Goal: Transaction & Acquisition: Obtain resource

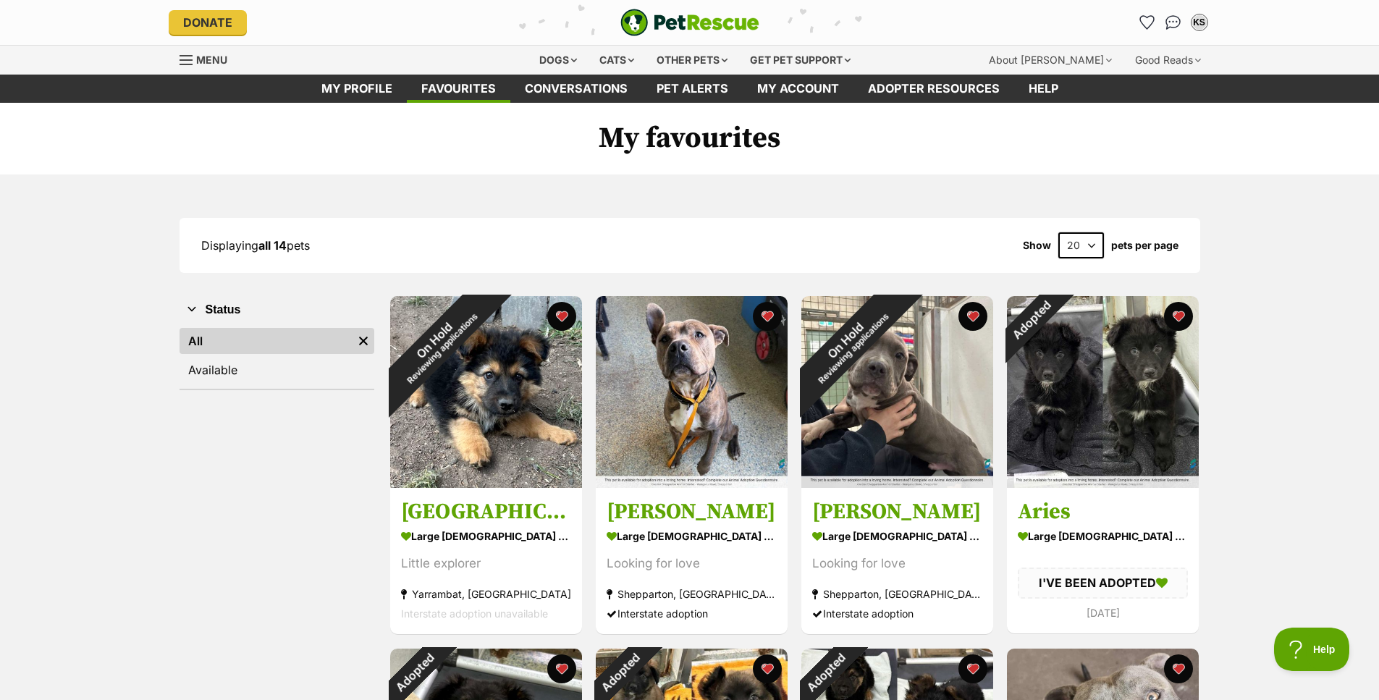
click at [1147, 17] on icon "Favourites" at bounding box center [1147, 22] width 14 height 13
click at [212, 56] on span "Menu" at bounding box center [211, 60] width 31 height 12
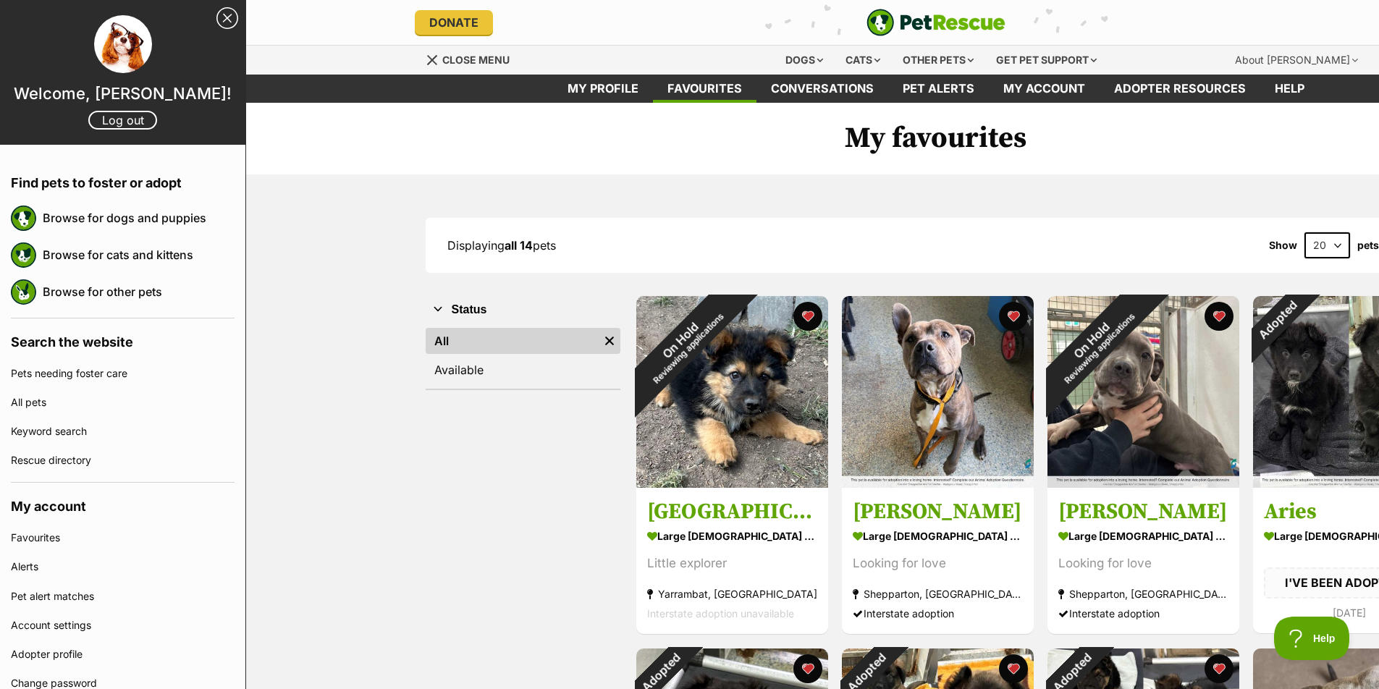
click at [155, 214] on link "Browse for dogs and puppies" at bounding box center [139, 218] width 192 height 30
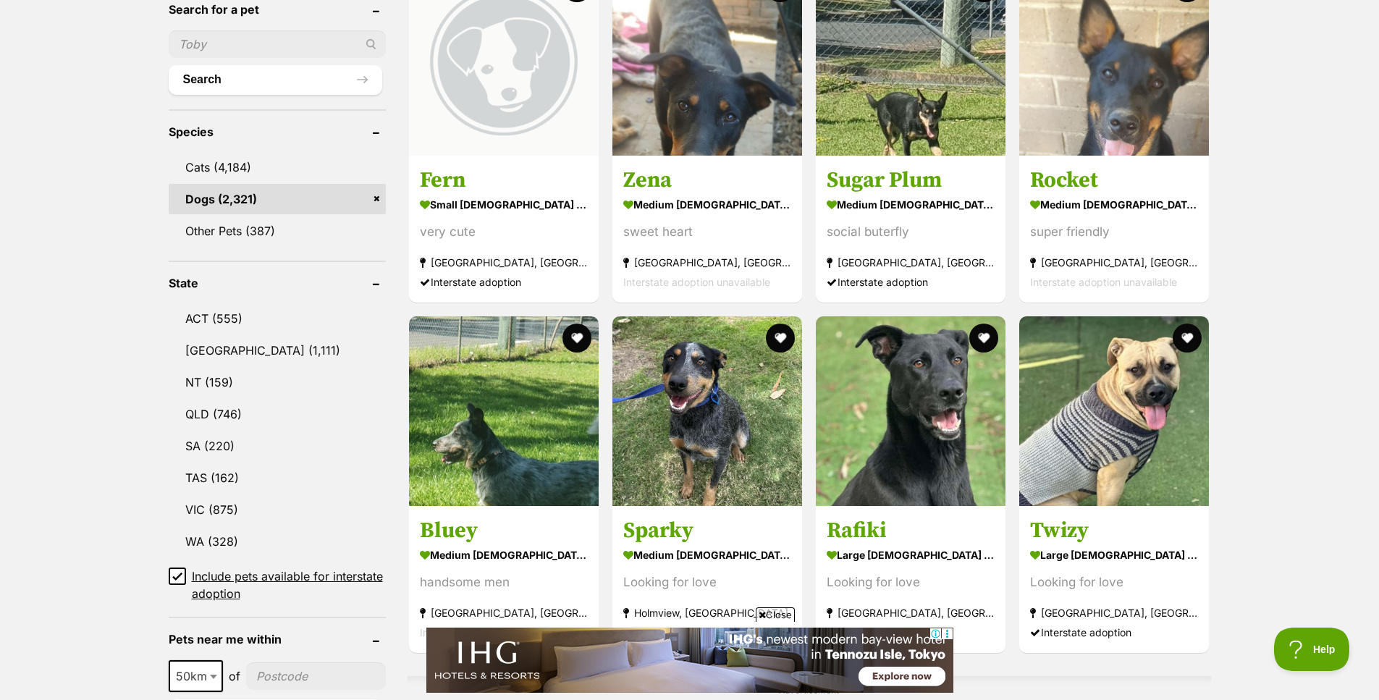
click at [177, 571] on icon at bounding box center [177, 576] width 10 height 10
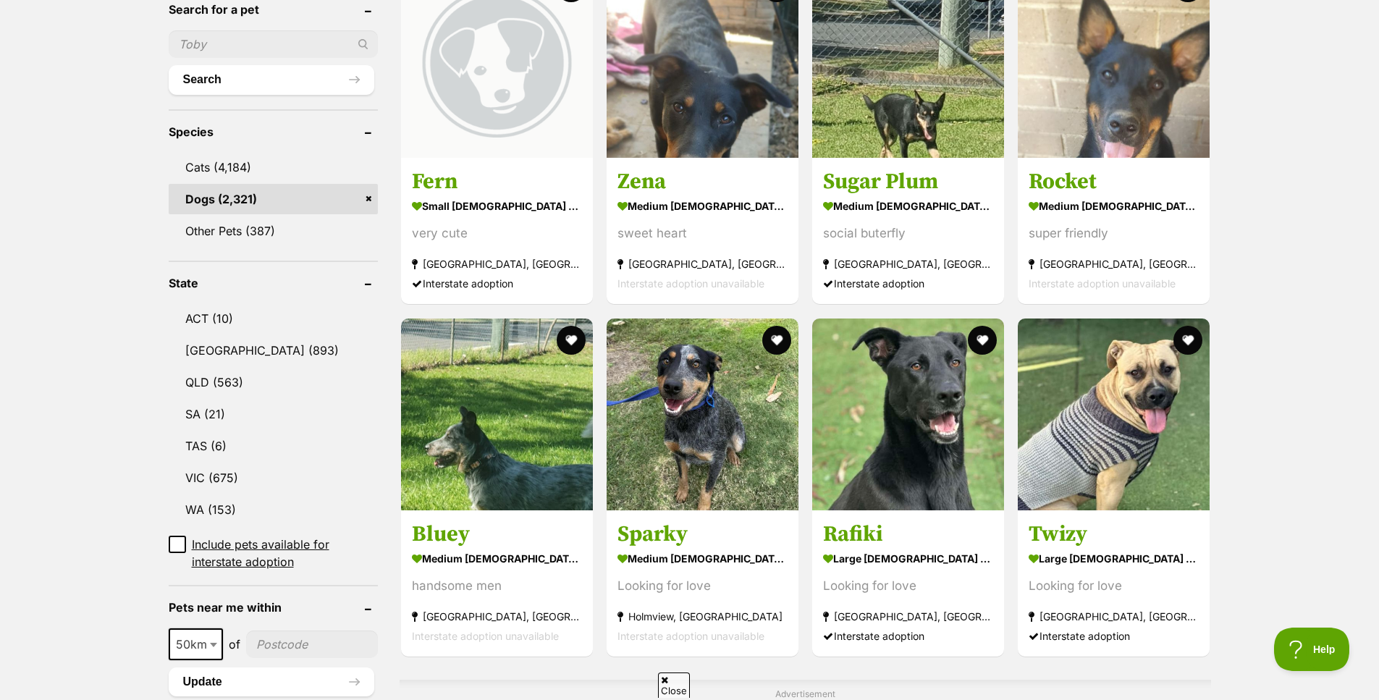
click at [210, 463] on link "VIC (675)" at bounding box center [273, 478] width 209 height 30
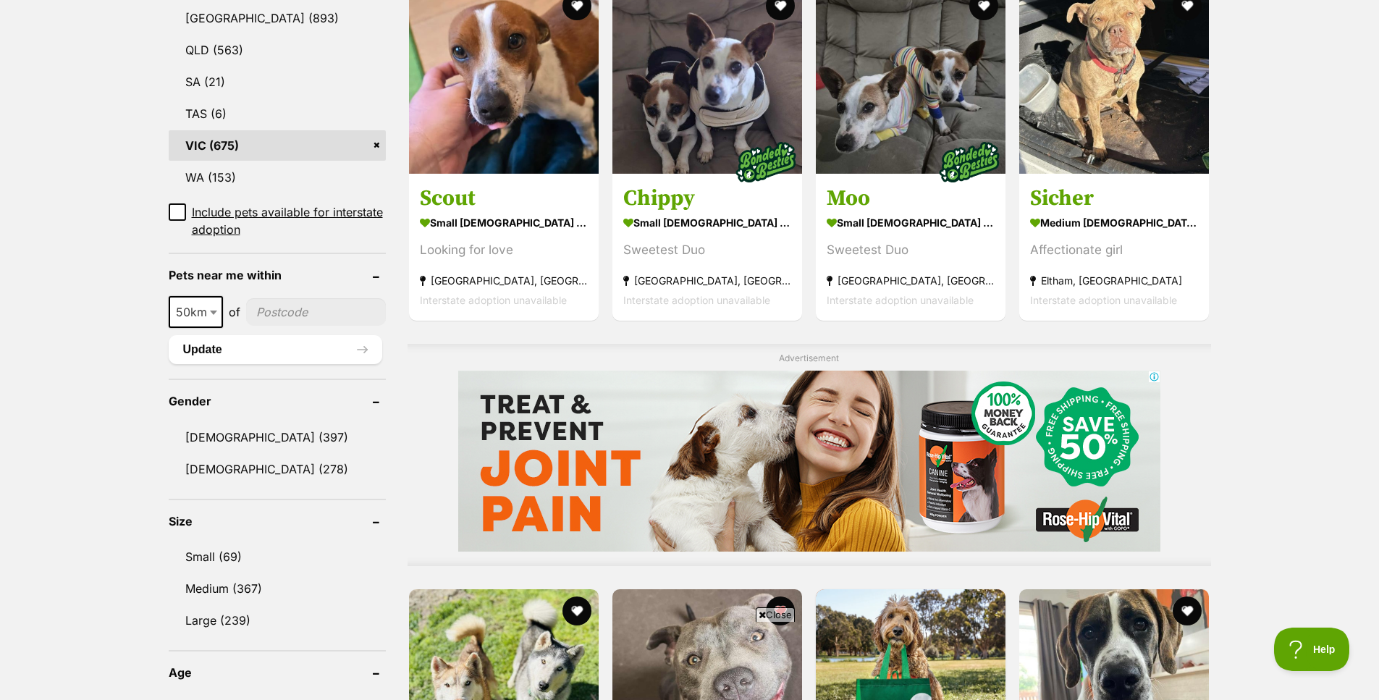
scroll to position [1013, 0]
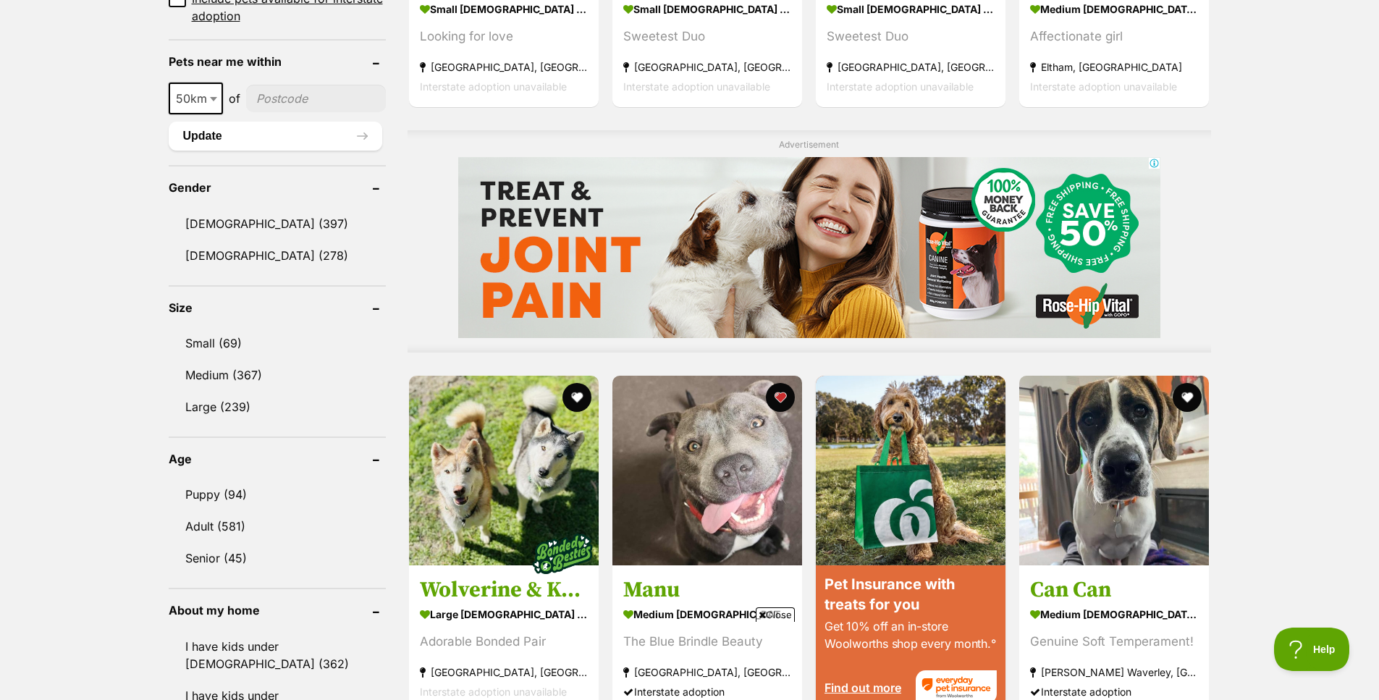
click at [229, 378] on link "Medium (367)" at bounding box center [277, 375] width 217 height 30
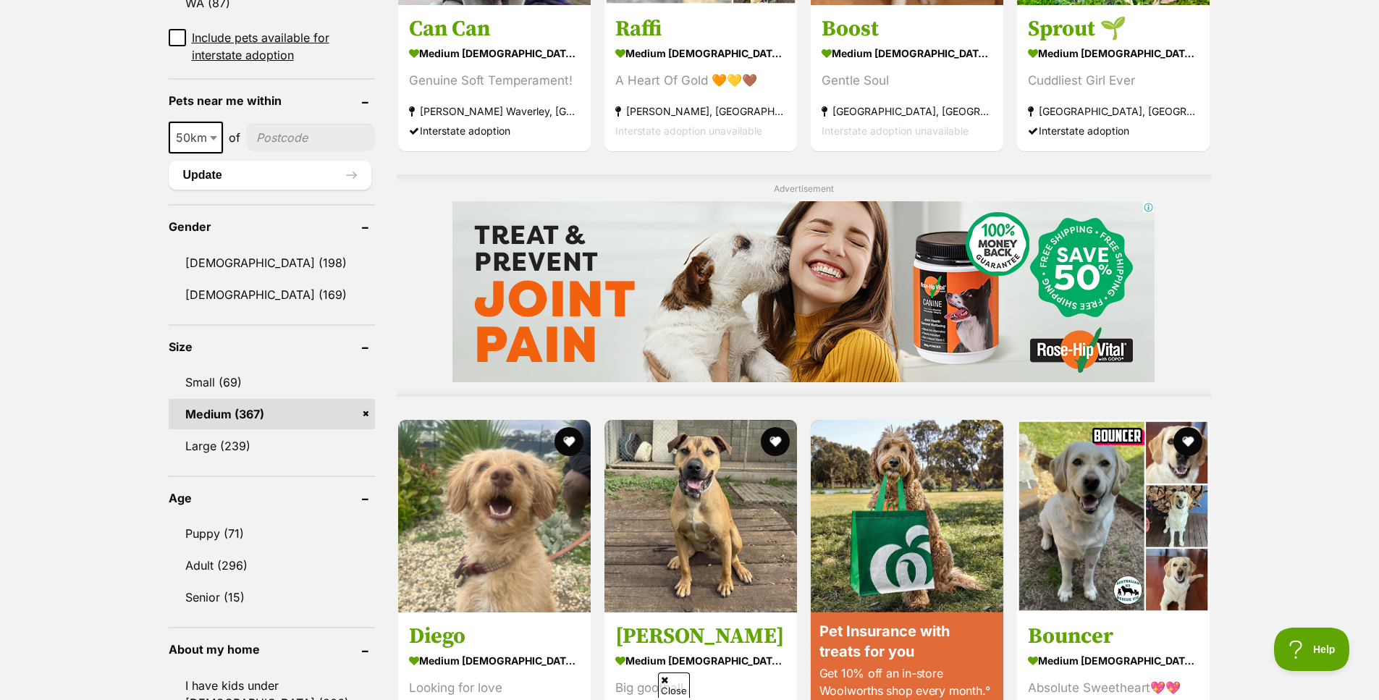
click at [229, 449] on link "Large (239)" at bounding box center [272, 446] width 206 height 30
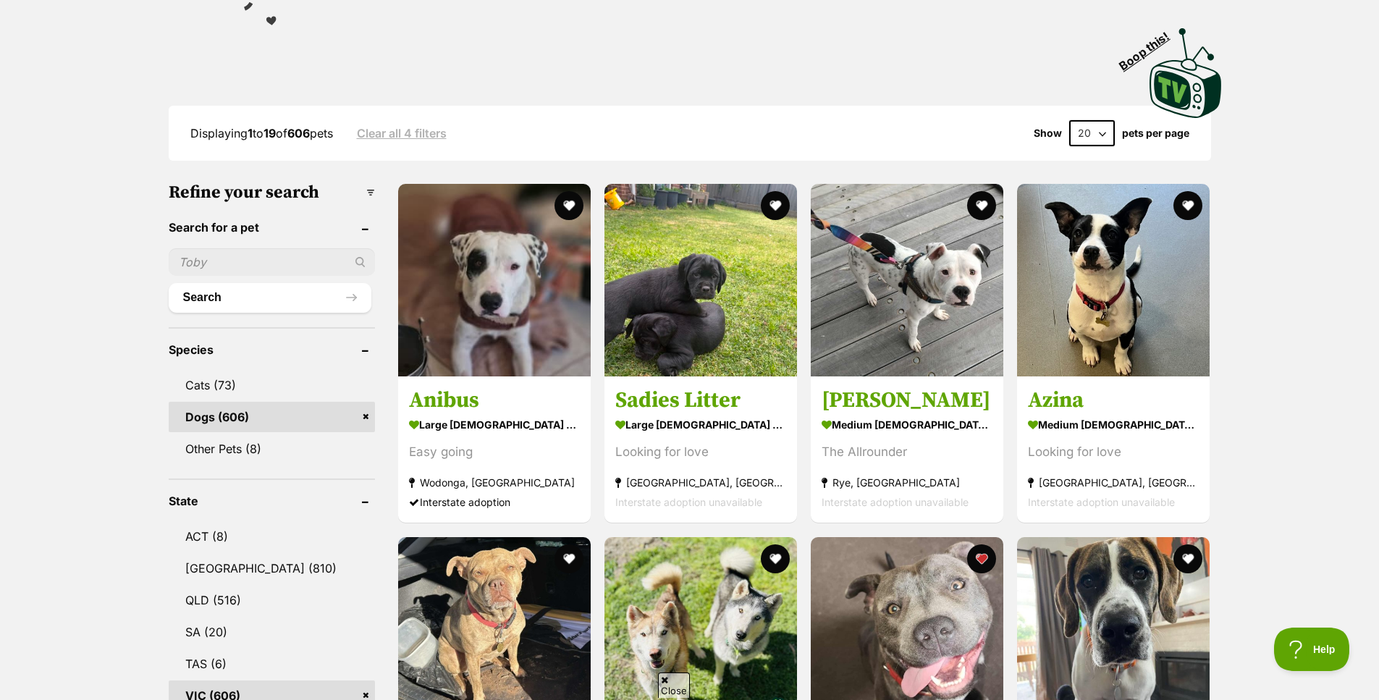
scroll to position [290, 0]
click at [512, 436] on section "large male Dog Easy going Wodonga, VIC Interstate adoption" at bounding box center [494, 463] width 171 height 98
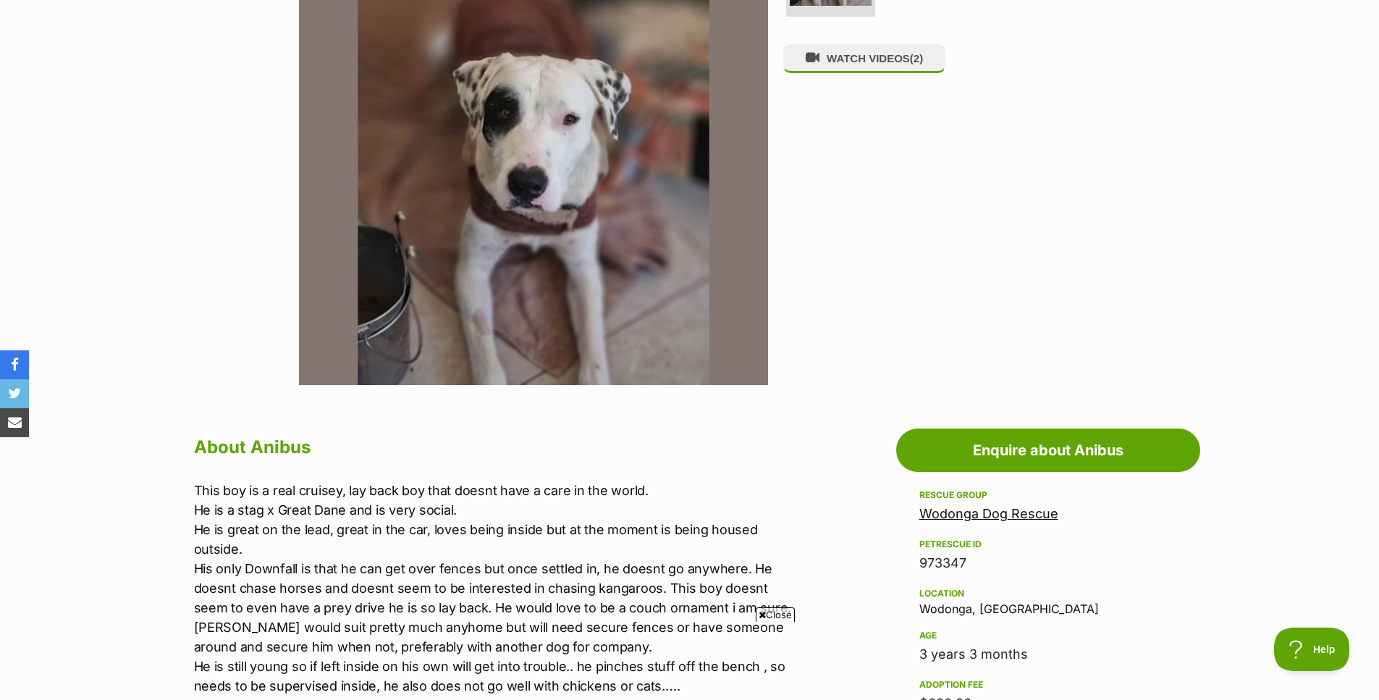
scroll to position [290, 0]
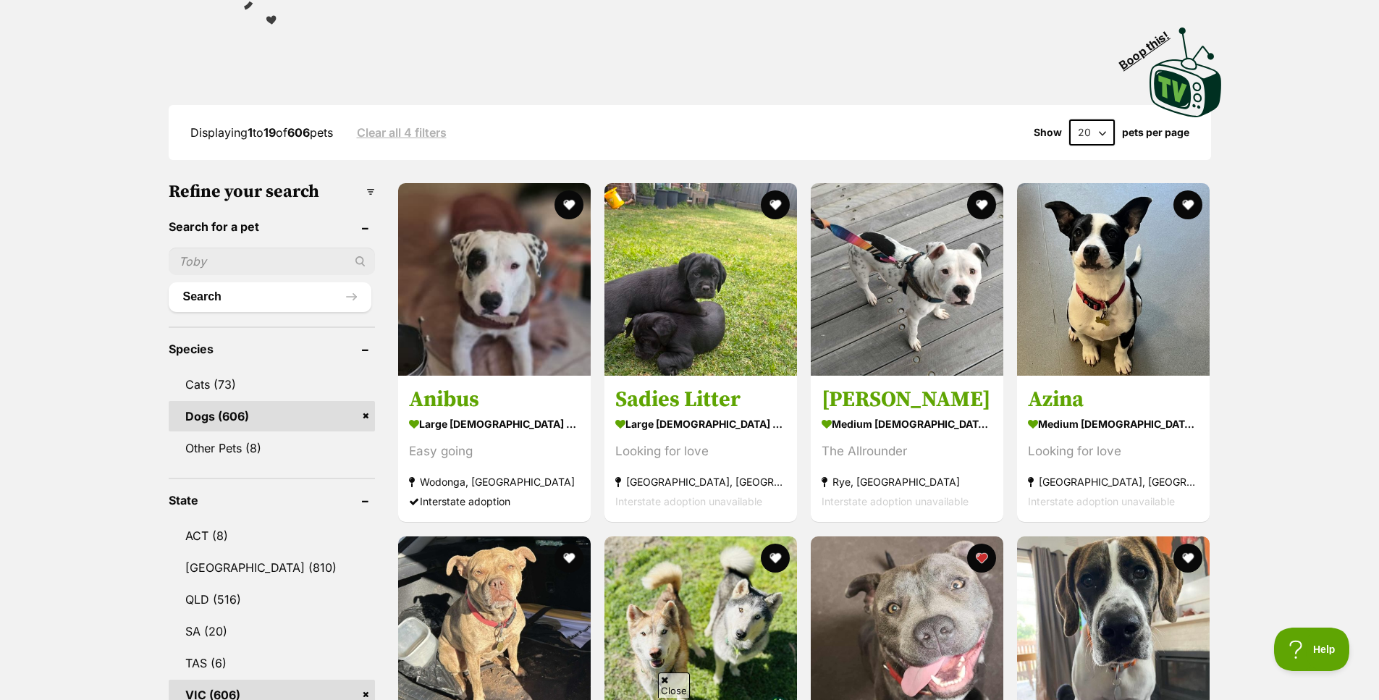
click at [685, 387] on h3 "Sadies Litter" at bounding box center [700, 401] width 171 height 28
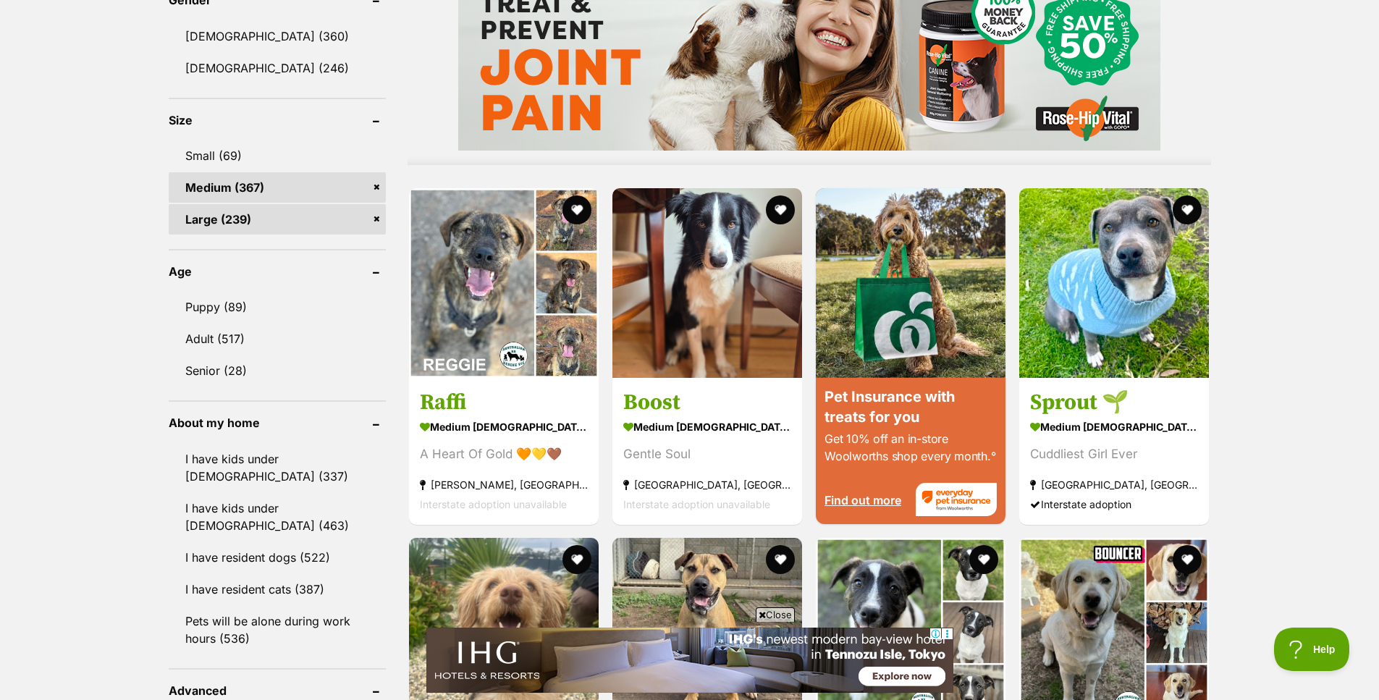
scroll to position [1303, 0]
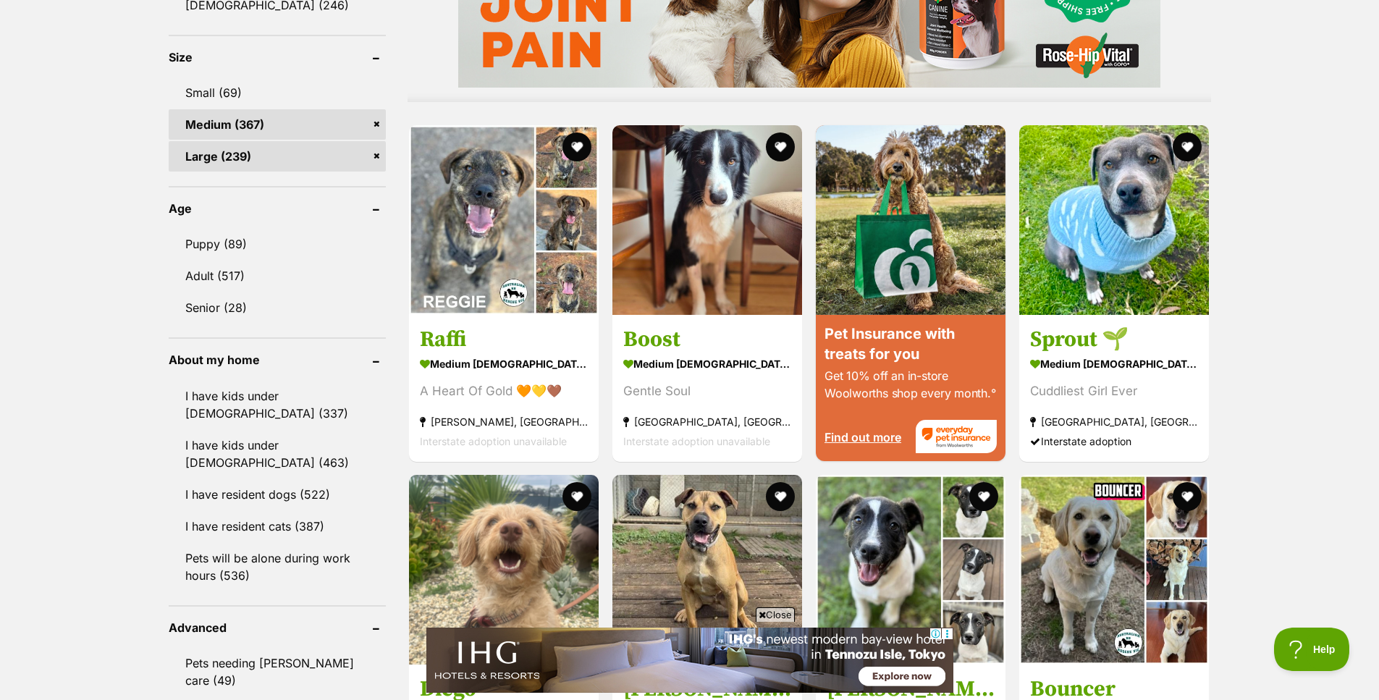
click at [505, 357] on strong "medium [DEMOGRAPHIC_DATA] Dog" at bounding box center [504, 363] width 168 height 21
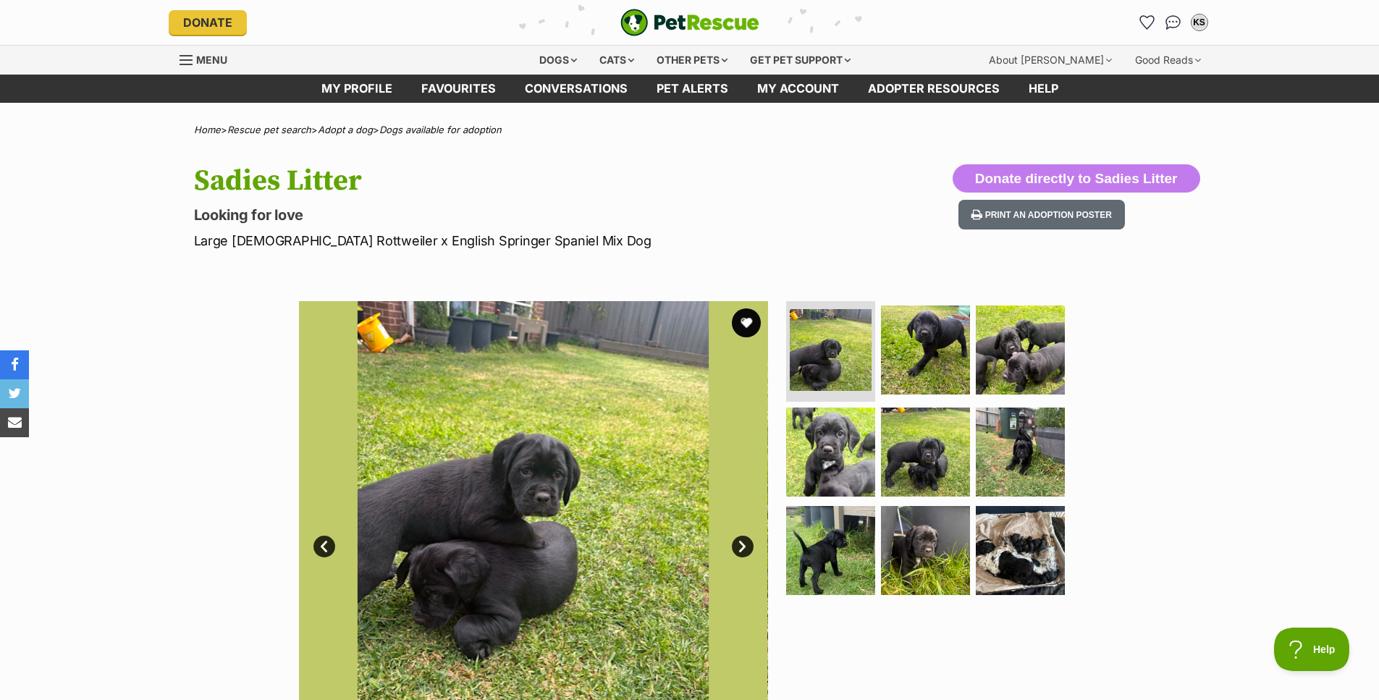
click at [935, 359] on img at bounding box center [925, 349] width 89 height 89
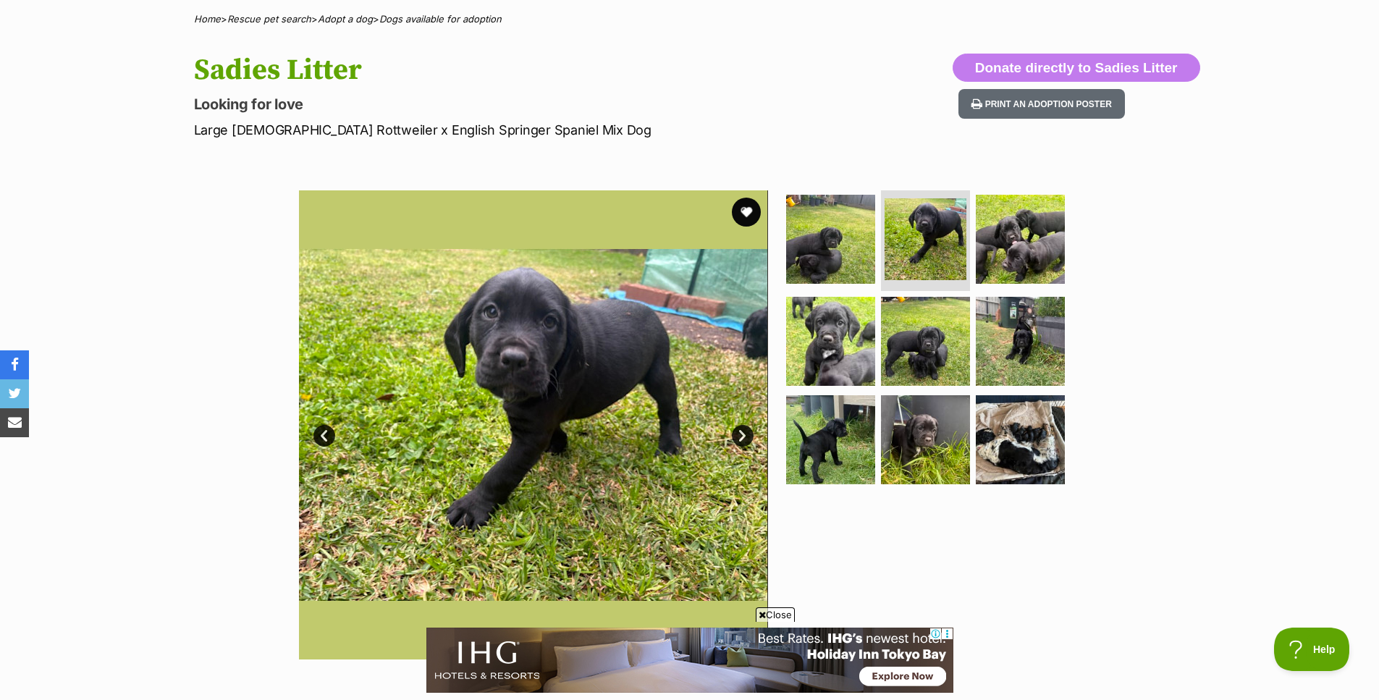
scroll to position [72, 0]
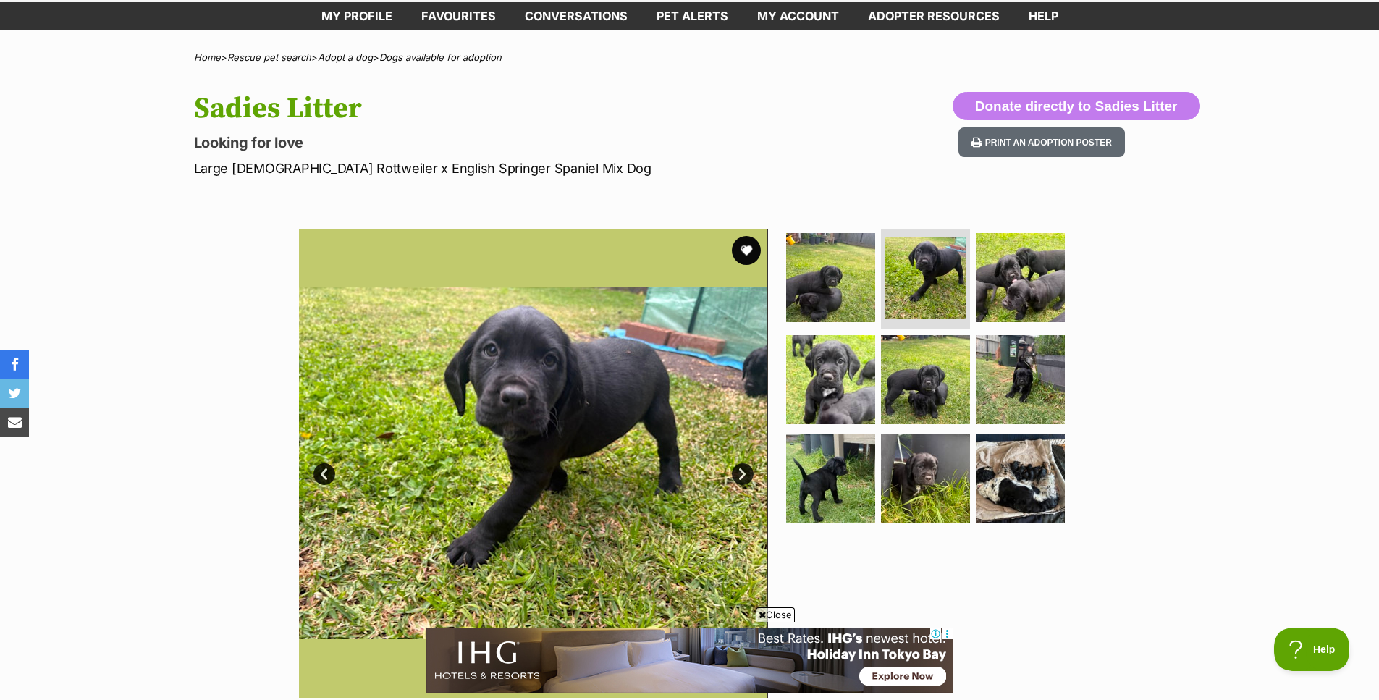
click at [871, 366] on img at bounding box center [830, 379] width 89 height 89
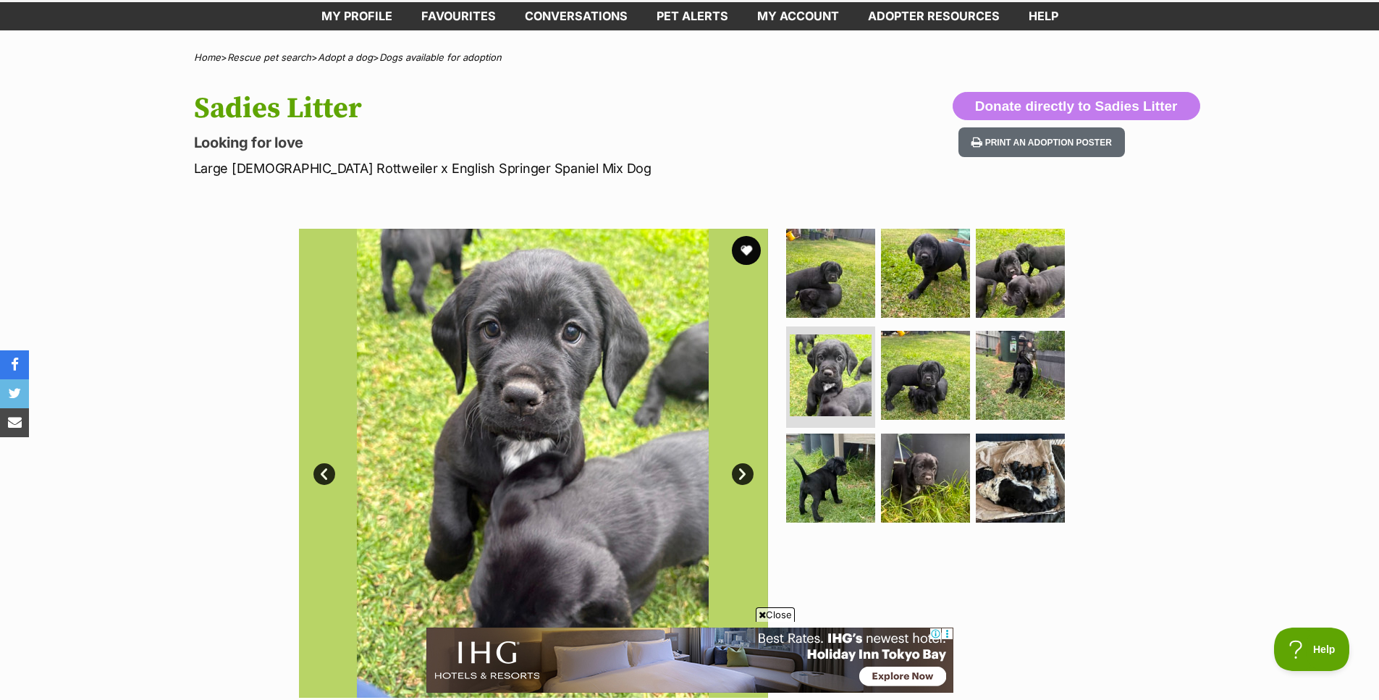
click at [901, 402] on img at bounding box center [925, 375] width 89 height 89
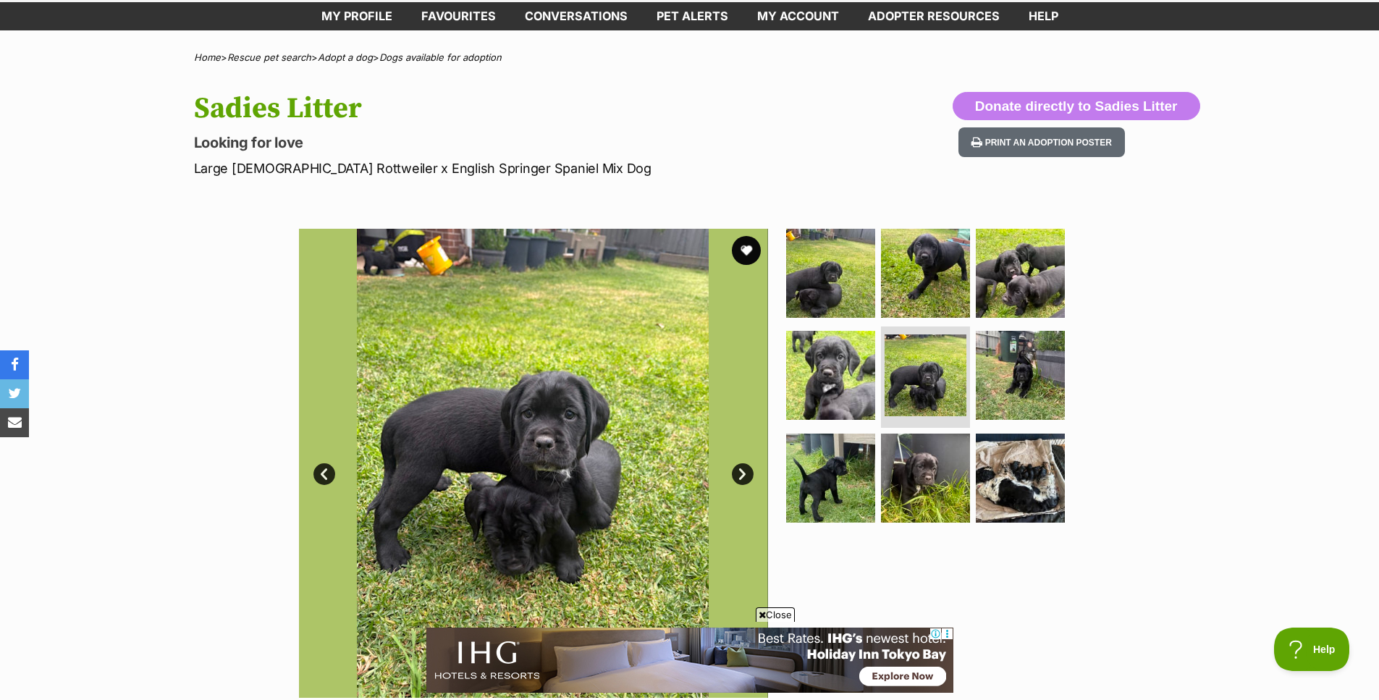
click at [1042, 289] on img at bounding box center [1020, 273] width 89 height 89
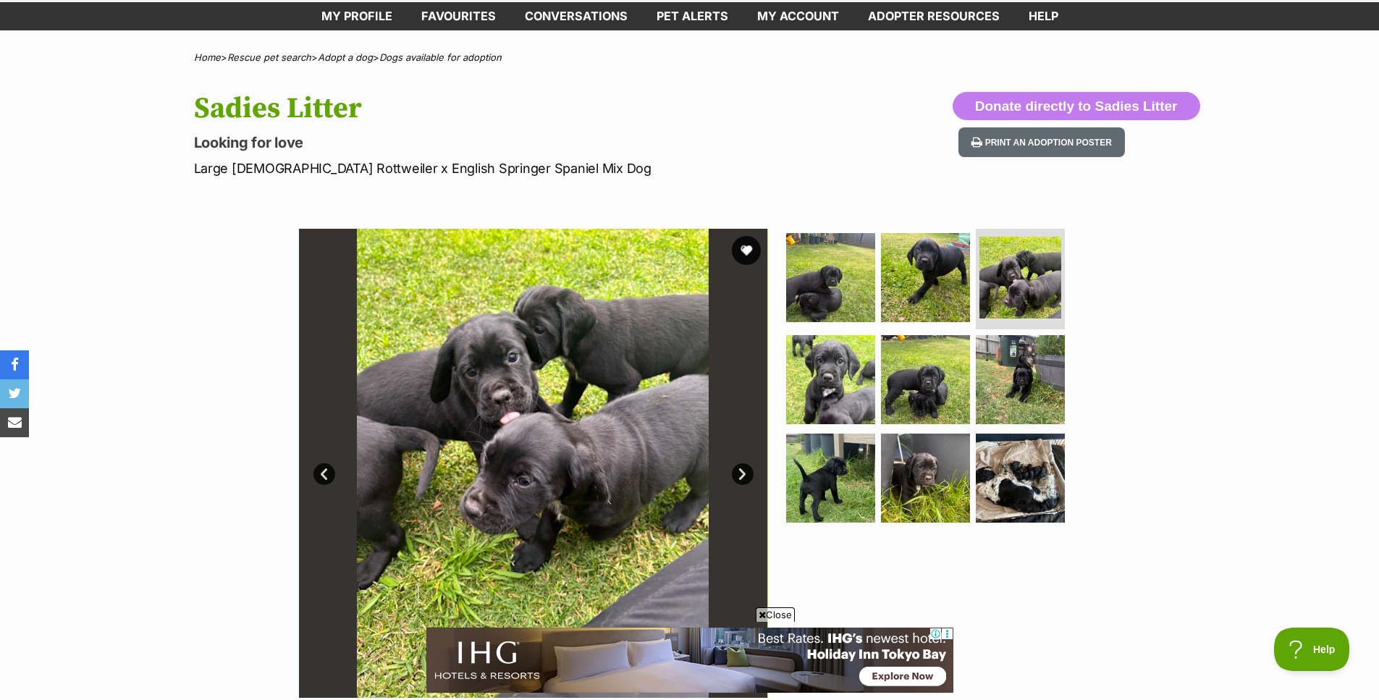
click at [840, 472] on img at bounding box center [830, 478] width 89 height 89
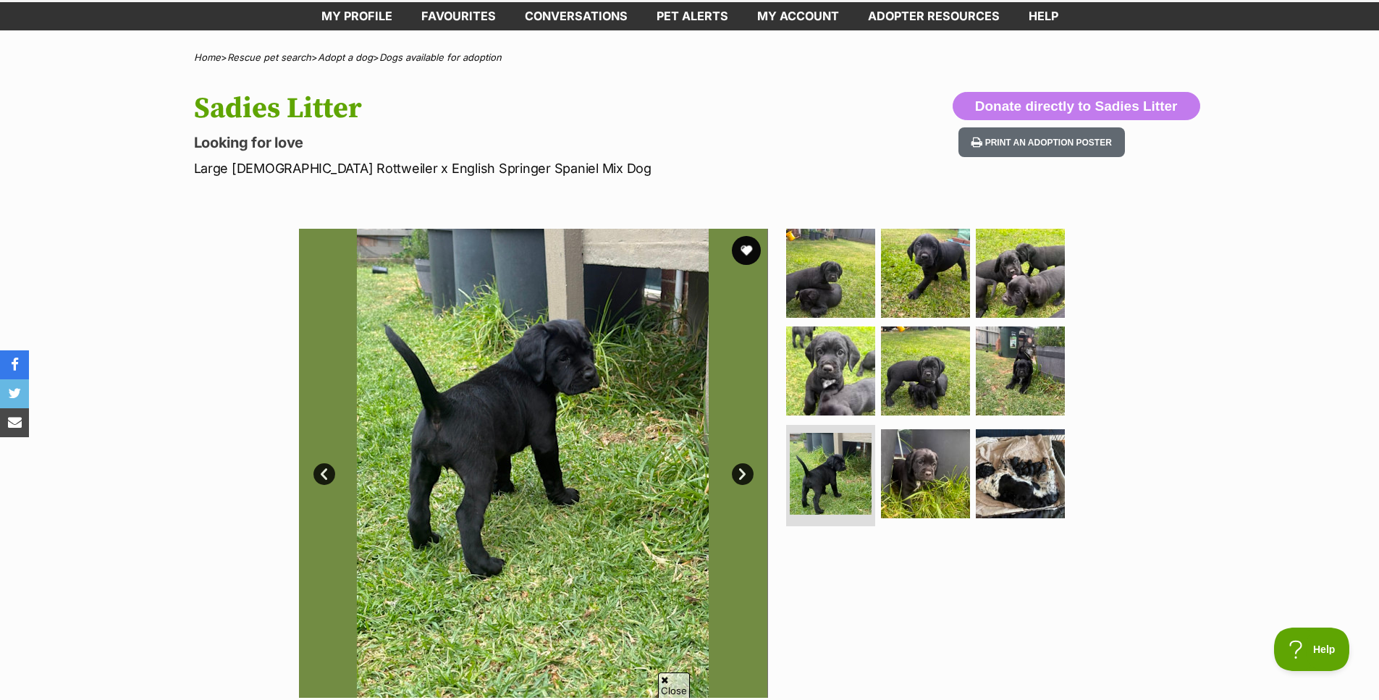
click at [937, 496] on img at bounding box center [925, 473] width 89 height 89
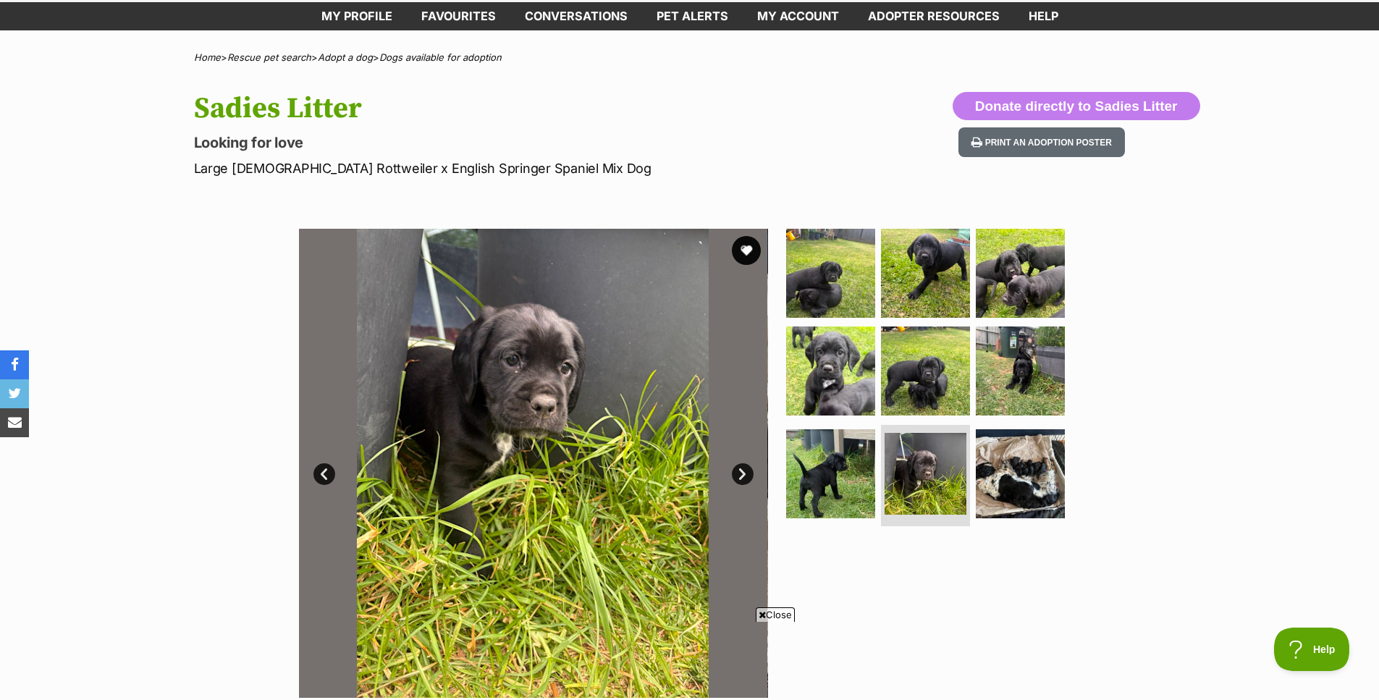
scroll to position [0, 0]
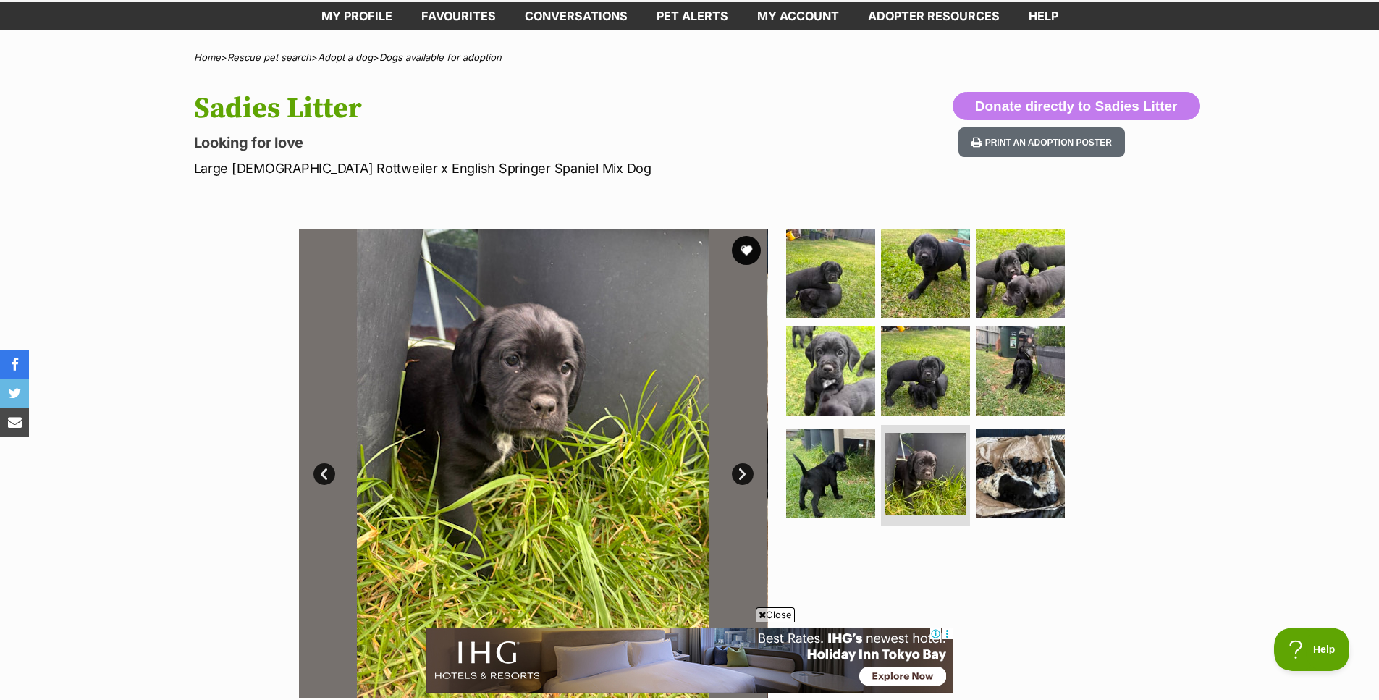
click at [1031, 493] on img at bounding box center [1020, 473] width 89 height 89
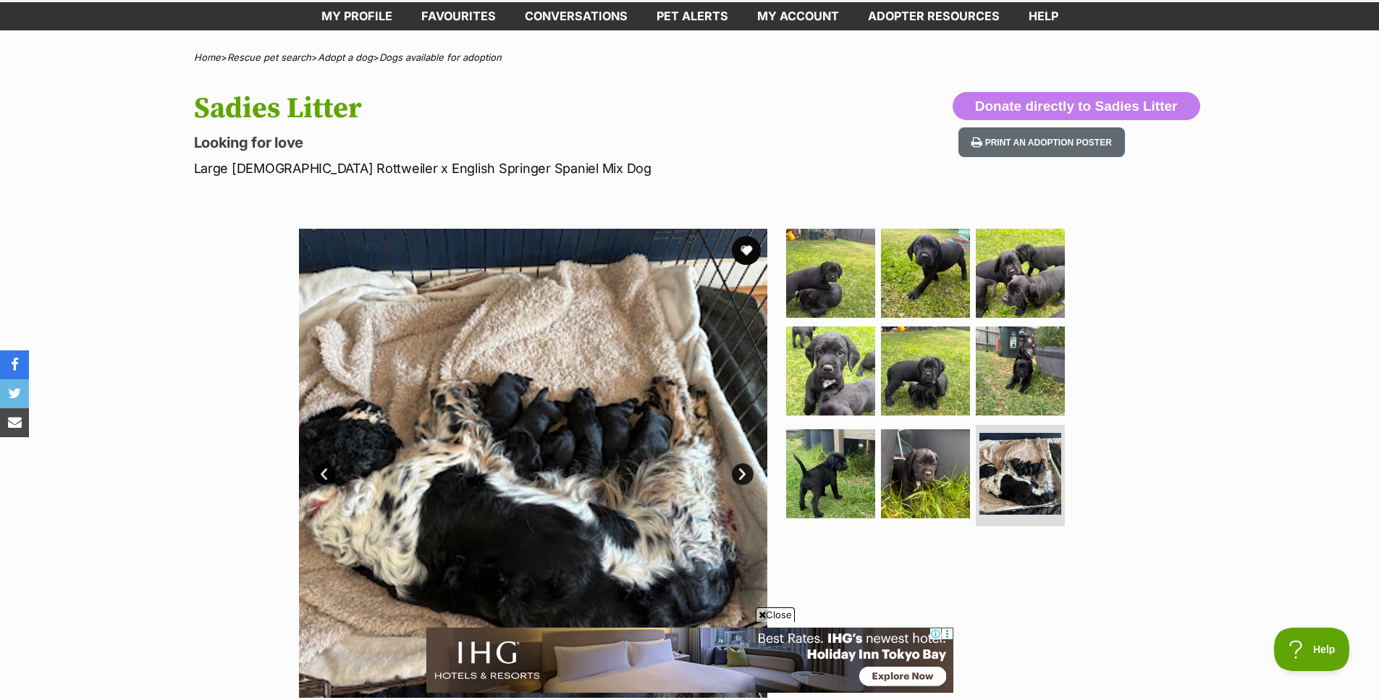
click at [919, 496] on img at bounding box center [925, 473] width 89 height 89
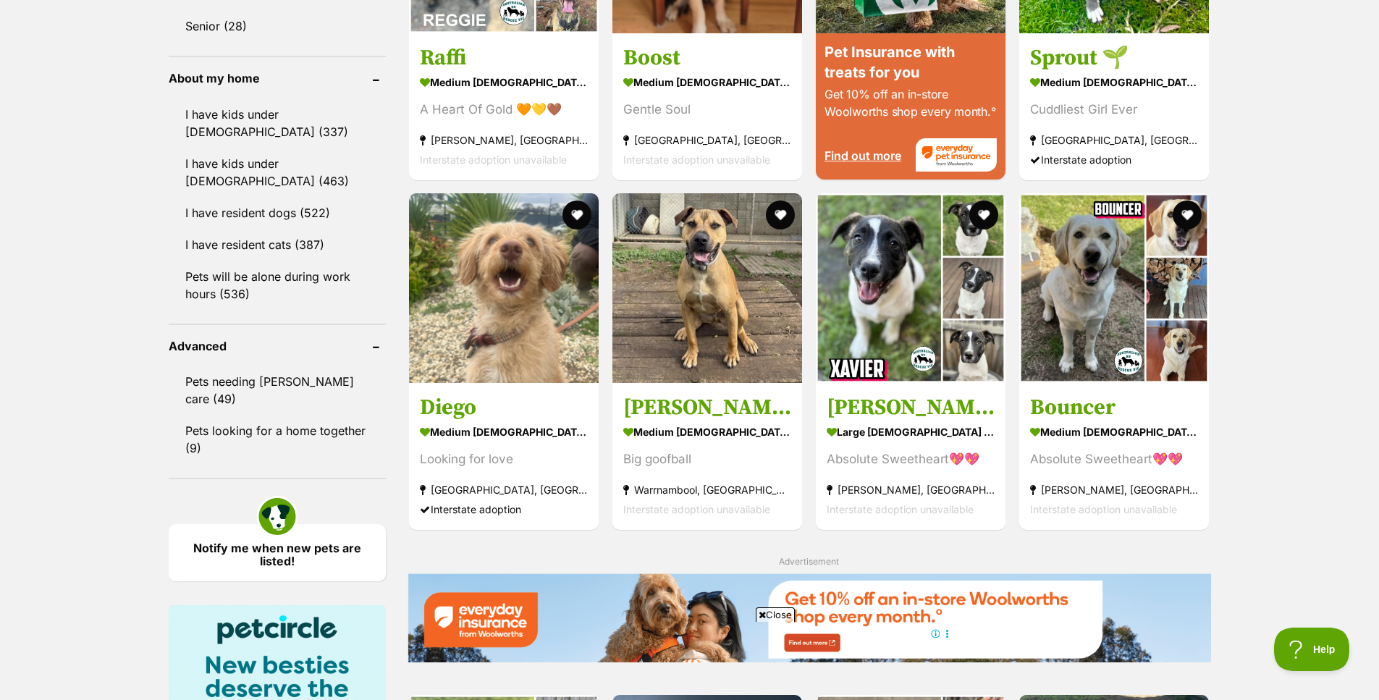
click at [922, 413] on h3 "[PERSON_NAME]" at bounding box center [911, 408] width 168 height 28
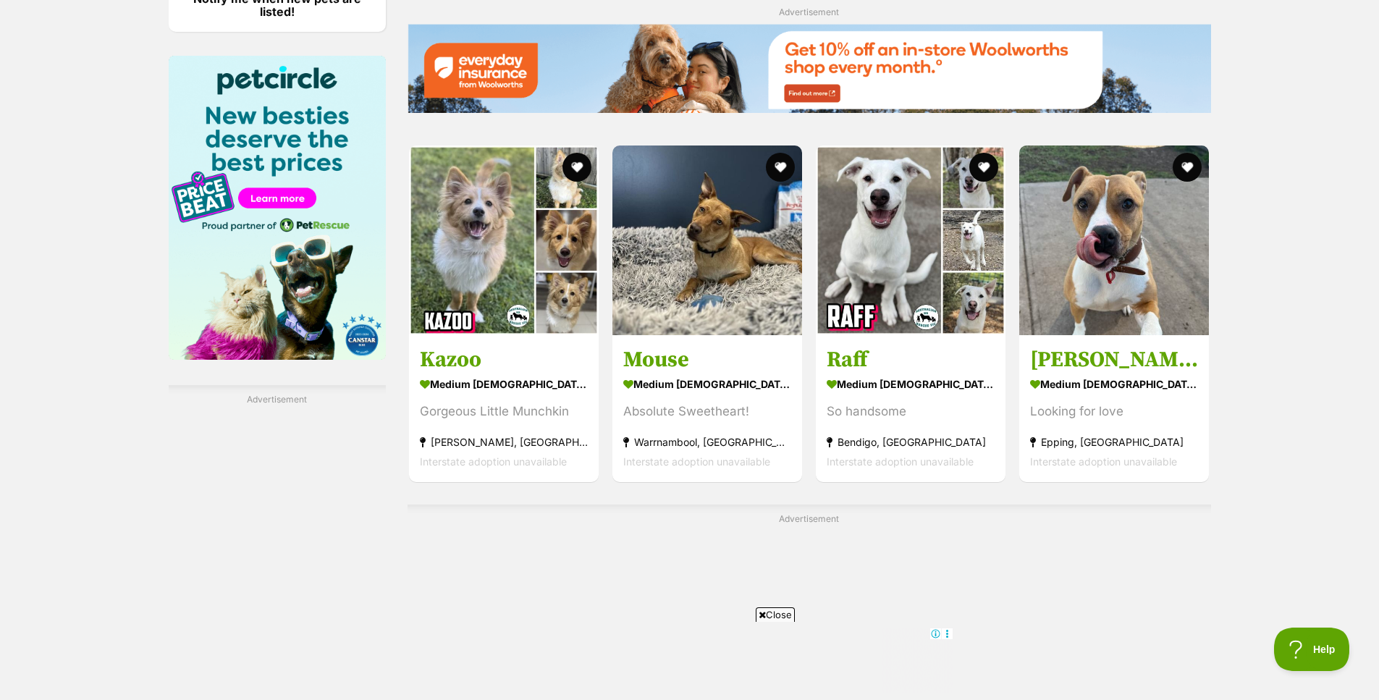
scroll to position [2156, 0]
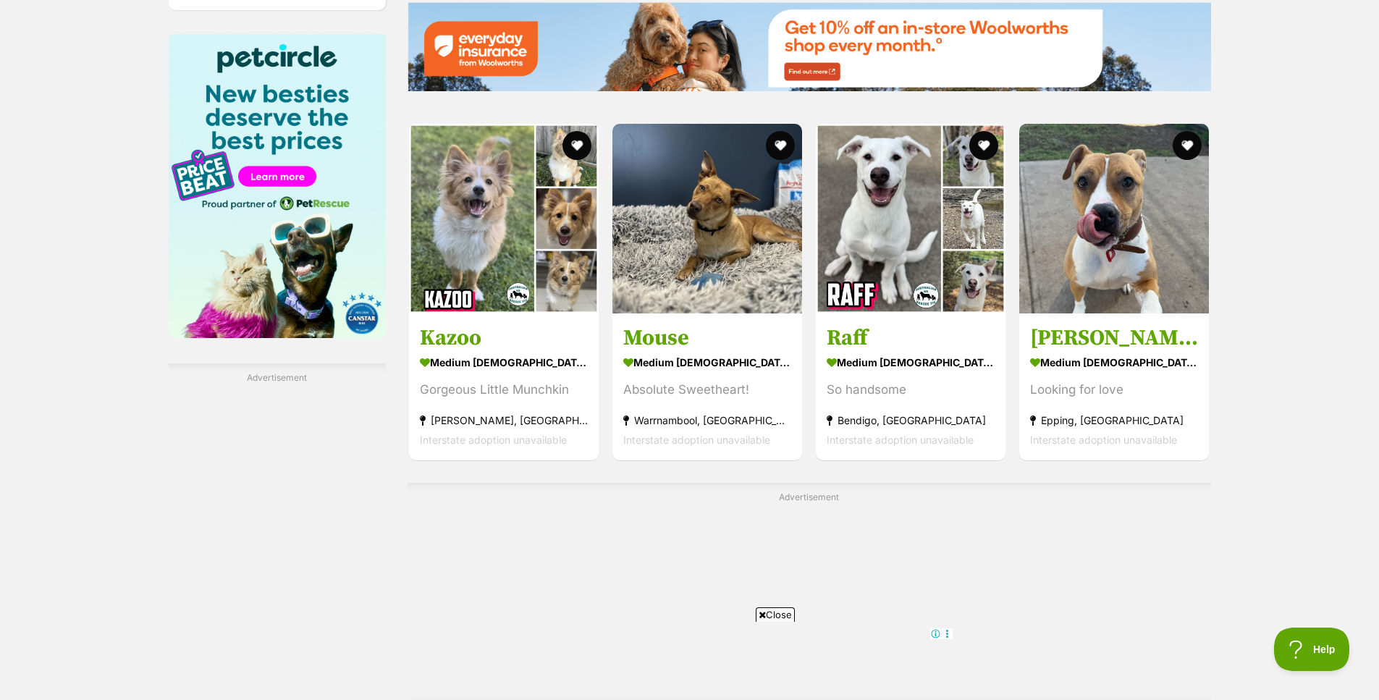
click at [902, 391] on div "So handsome" at bounding box center [911, 389] width 168 height 20
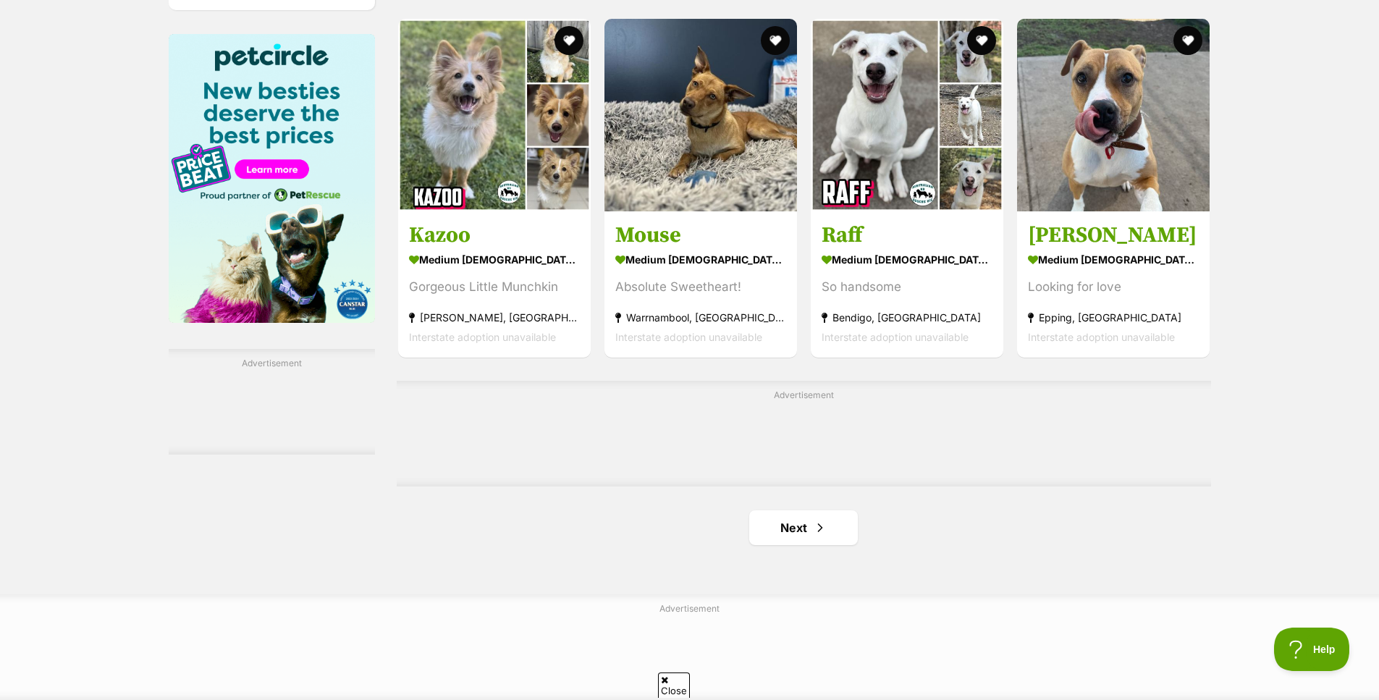
click at [1063, 293] on div "Looking for love" at bounding box center [1113, 287] width 171 height 20
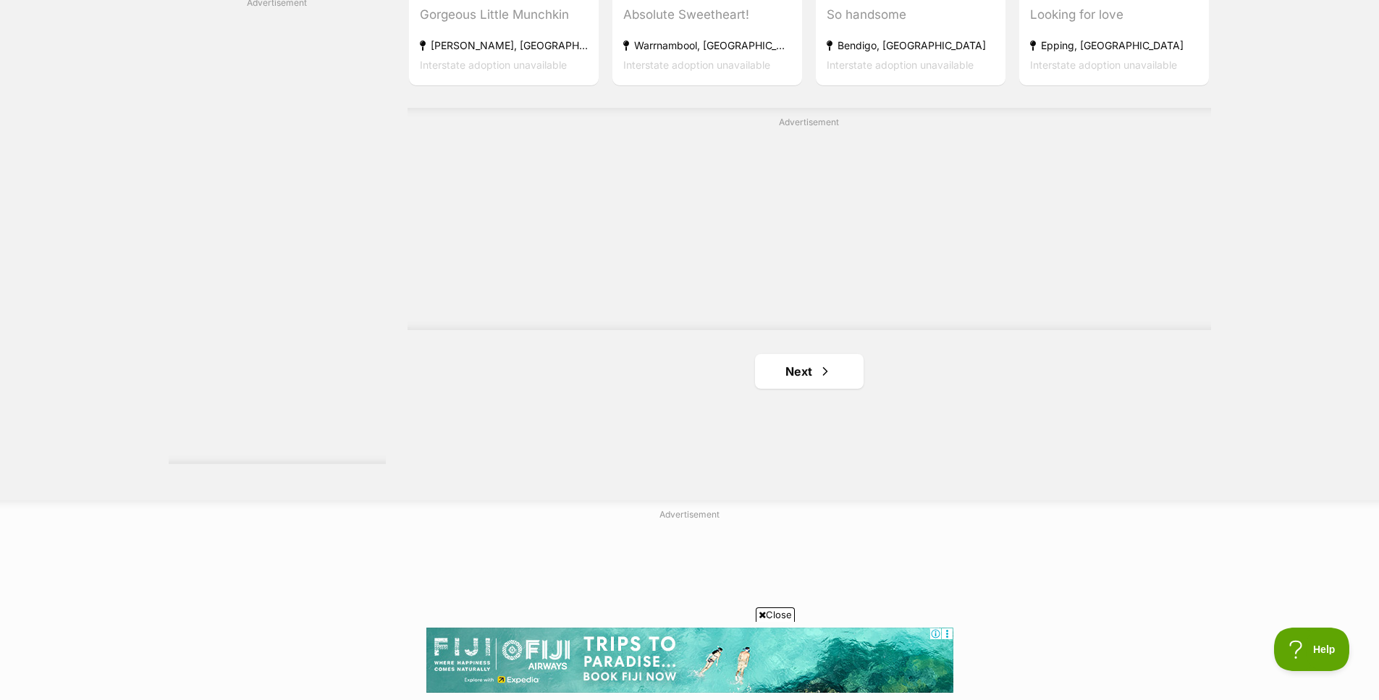
scroll to position [2662, 0]
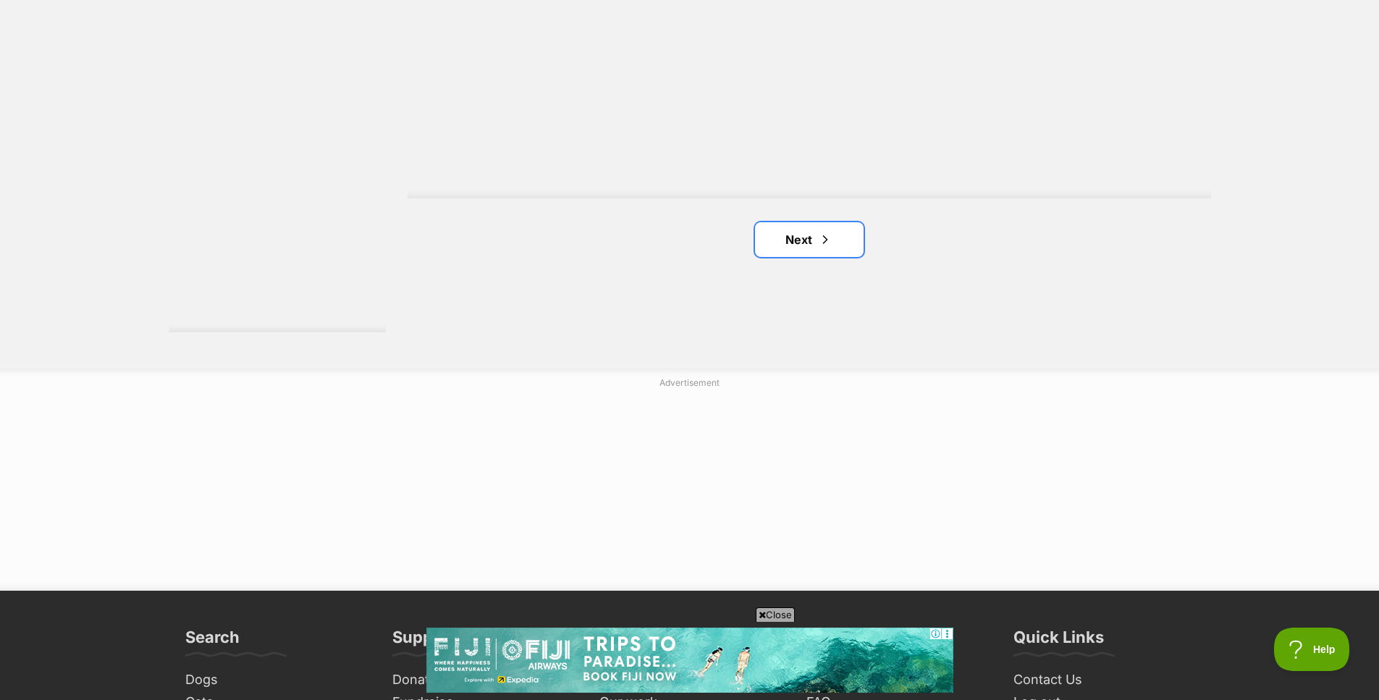
click at [836, 246] on link "Next" at bounding box center [809, 239] width 109 height 35
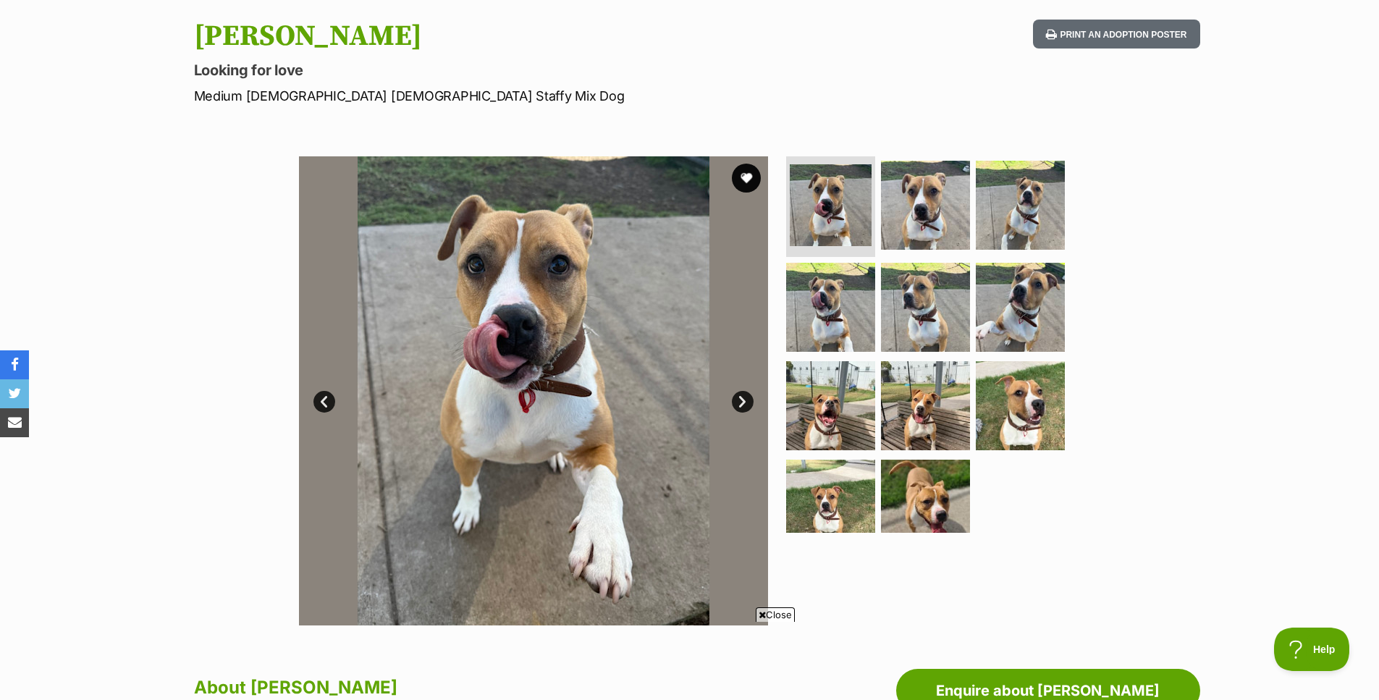
click at [938, 201] on img at bounding box center [925, 205] width 89 height 89
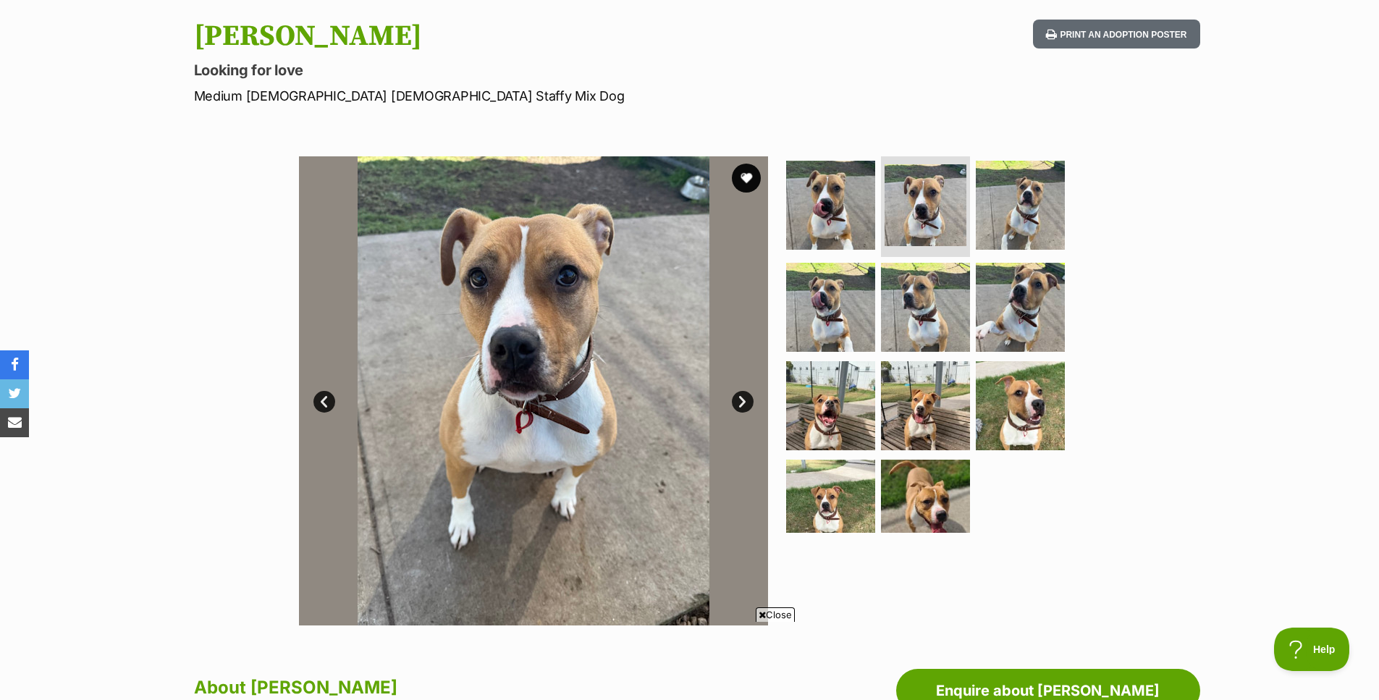
click at [1002, 219] on img at bounding box center [1020, 205] width 89 height 89
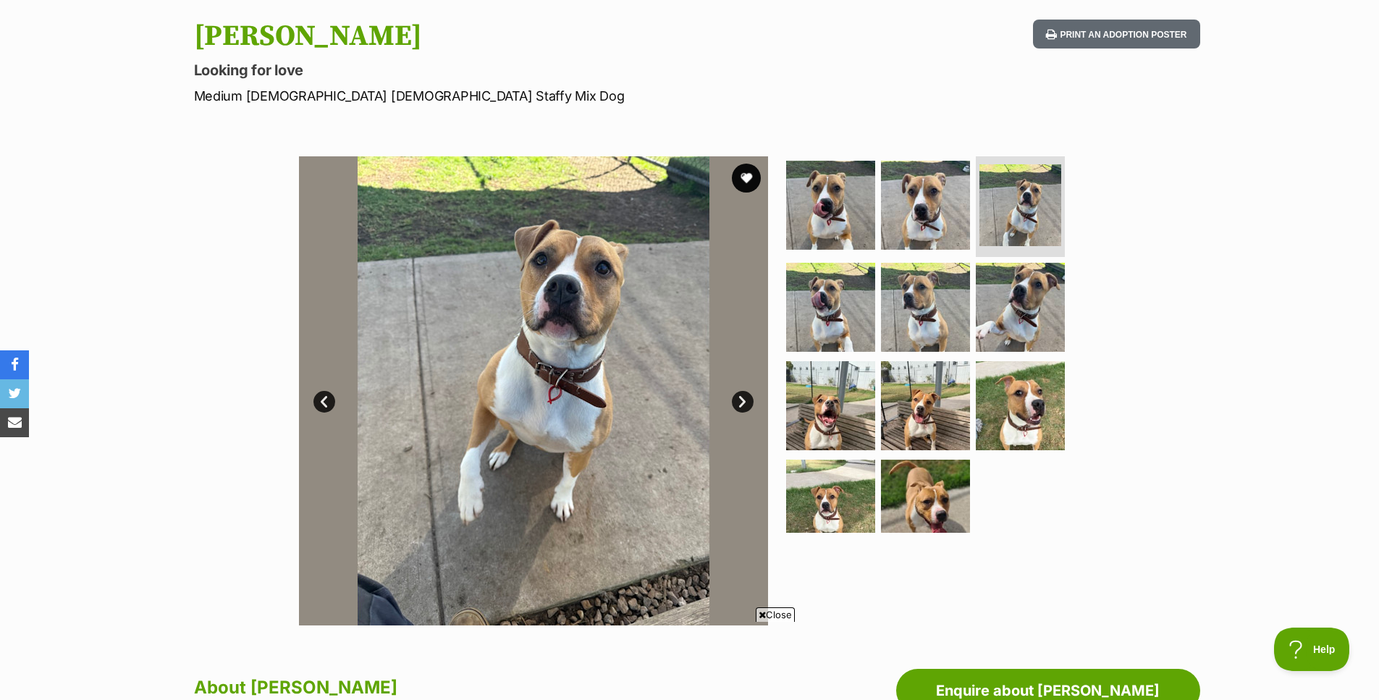
click at [837, 300] on img at bounding box center [830, 307] width 89 height 89
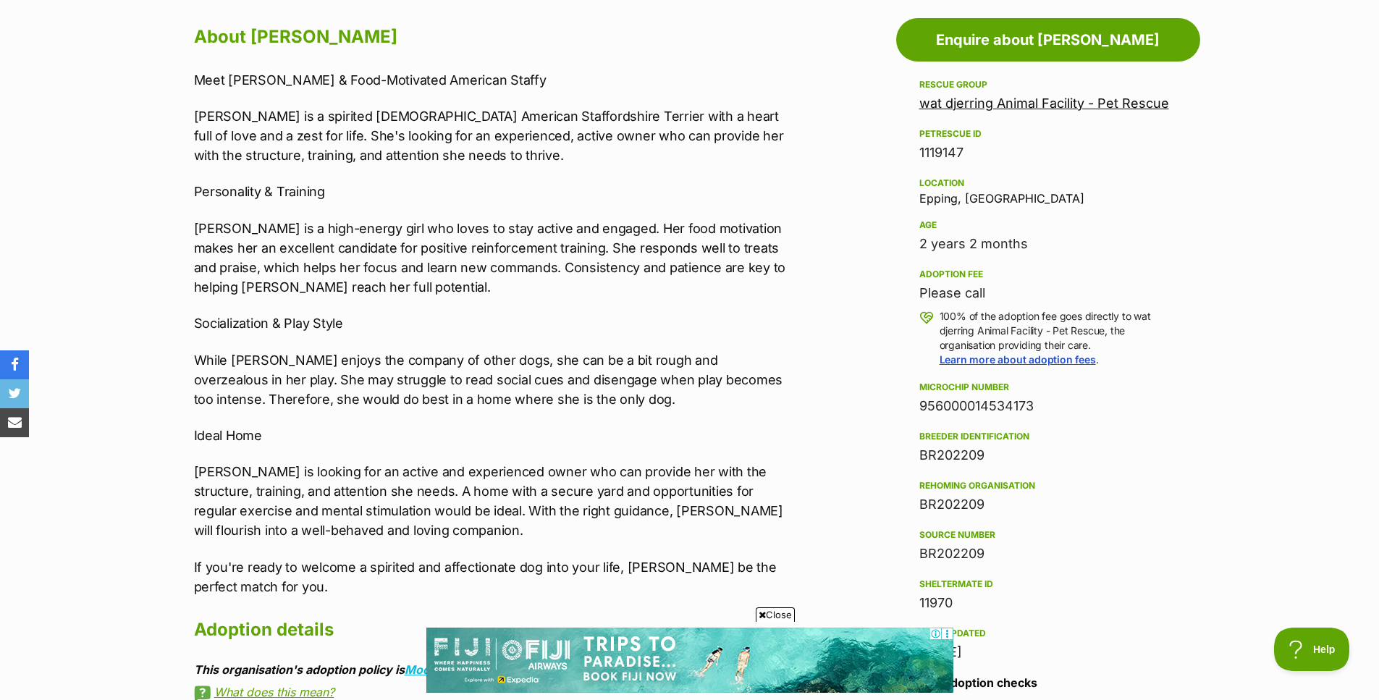
scroll to position [579, 0]
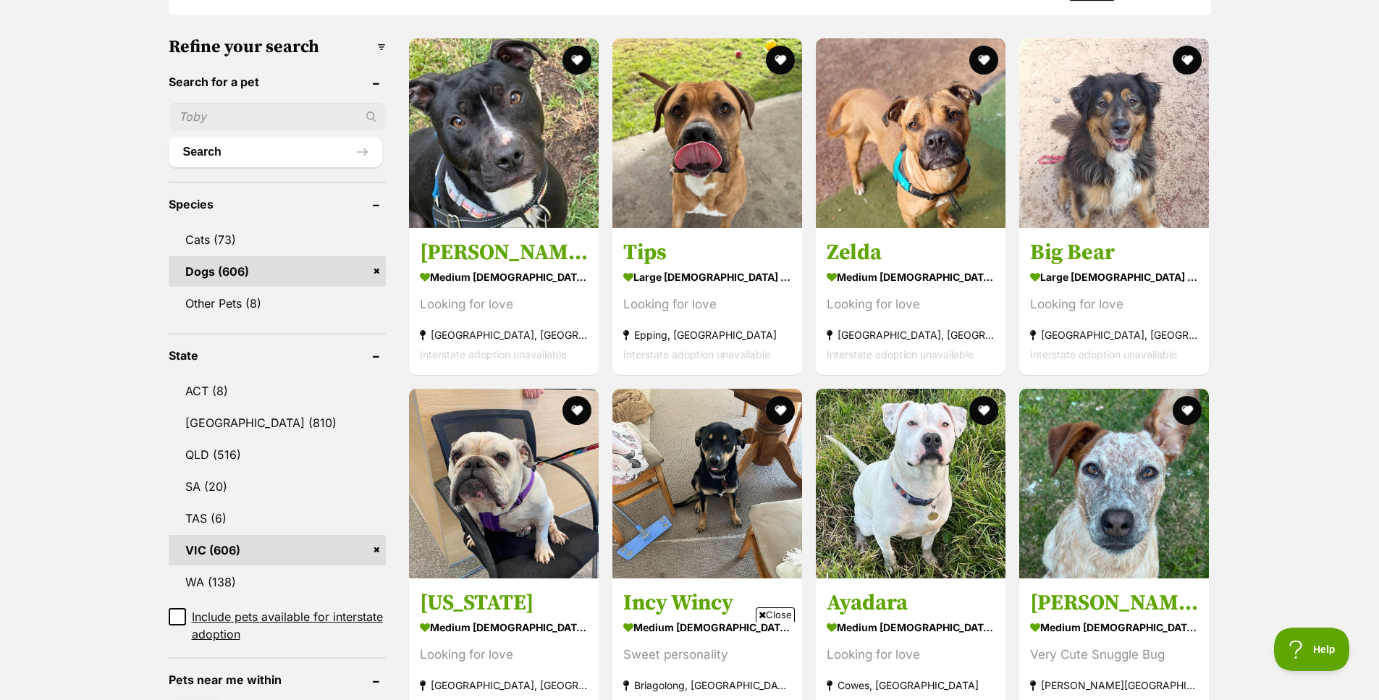
click at [508, 305] on div "Looking for love" at bounding box center [504, 305] width 168 height 20
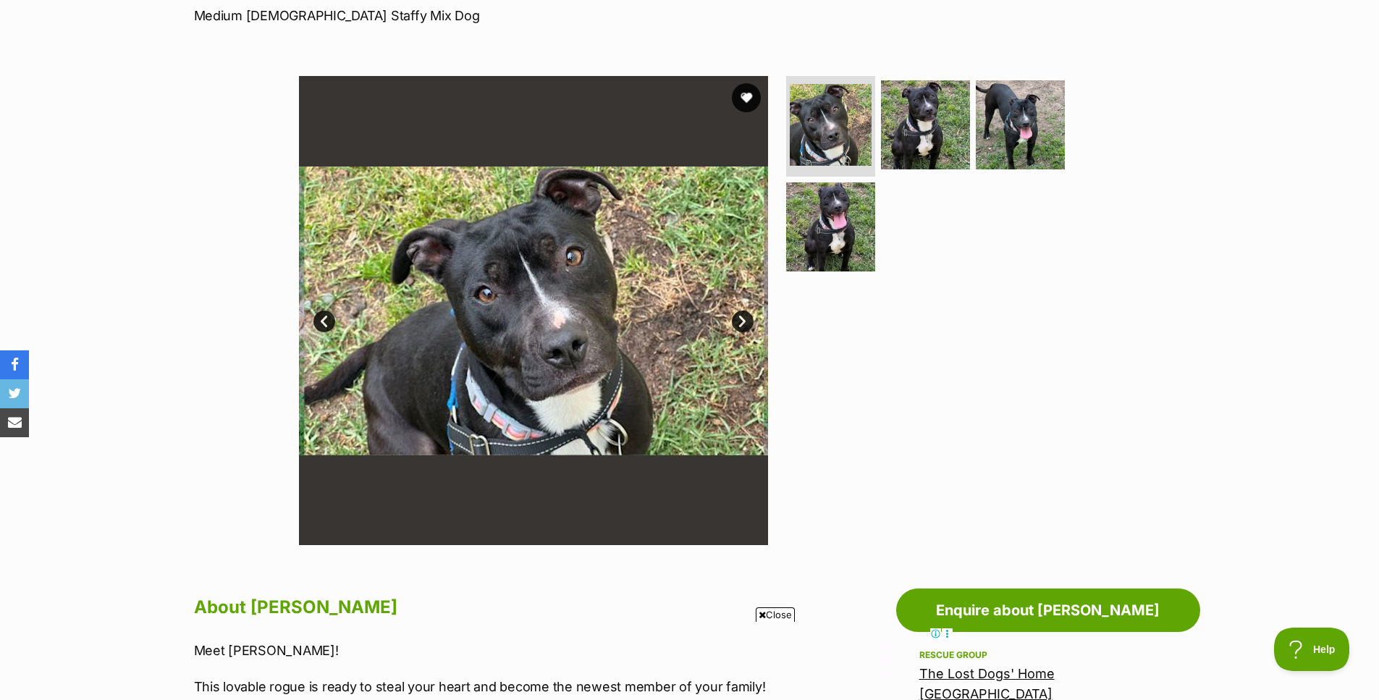
scroll to position [217, 0]
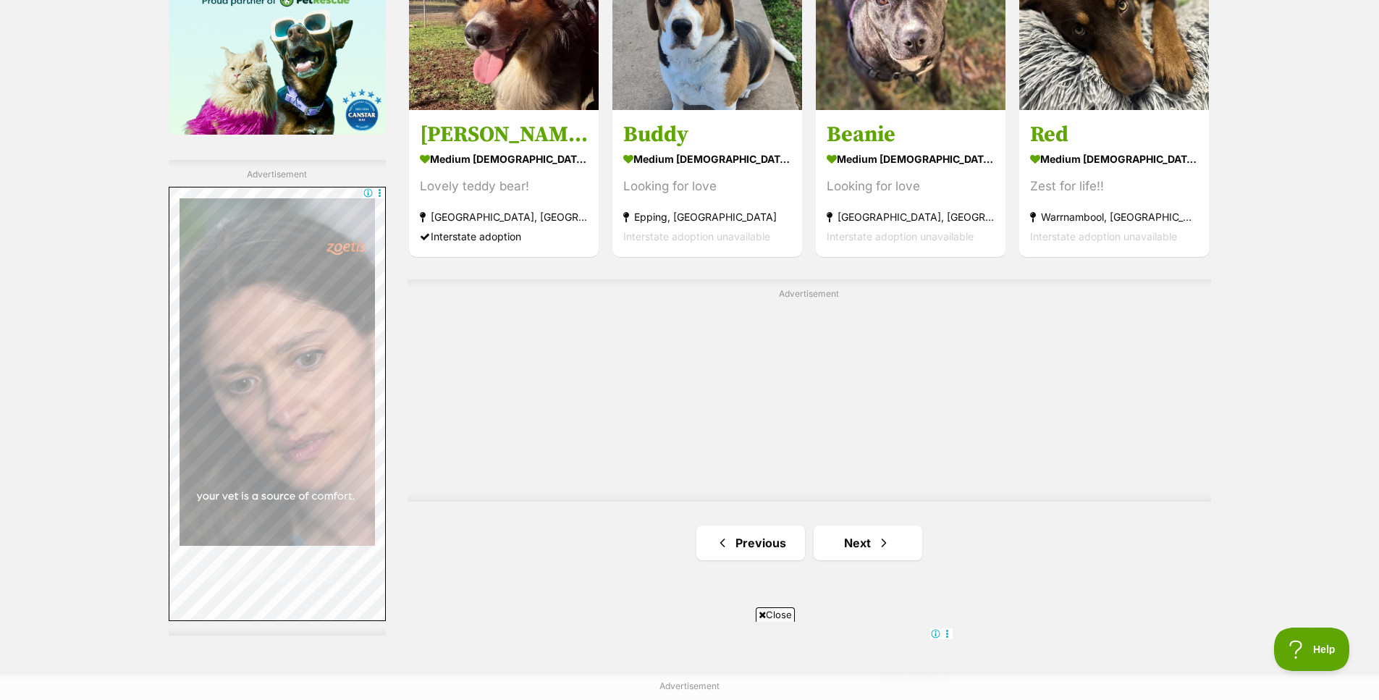
scroll to position [2389, 0]
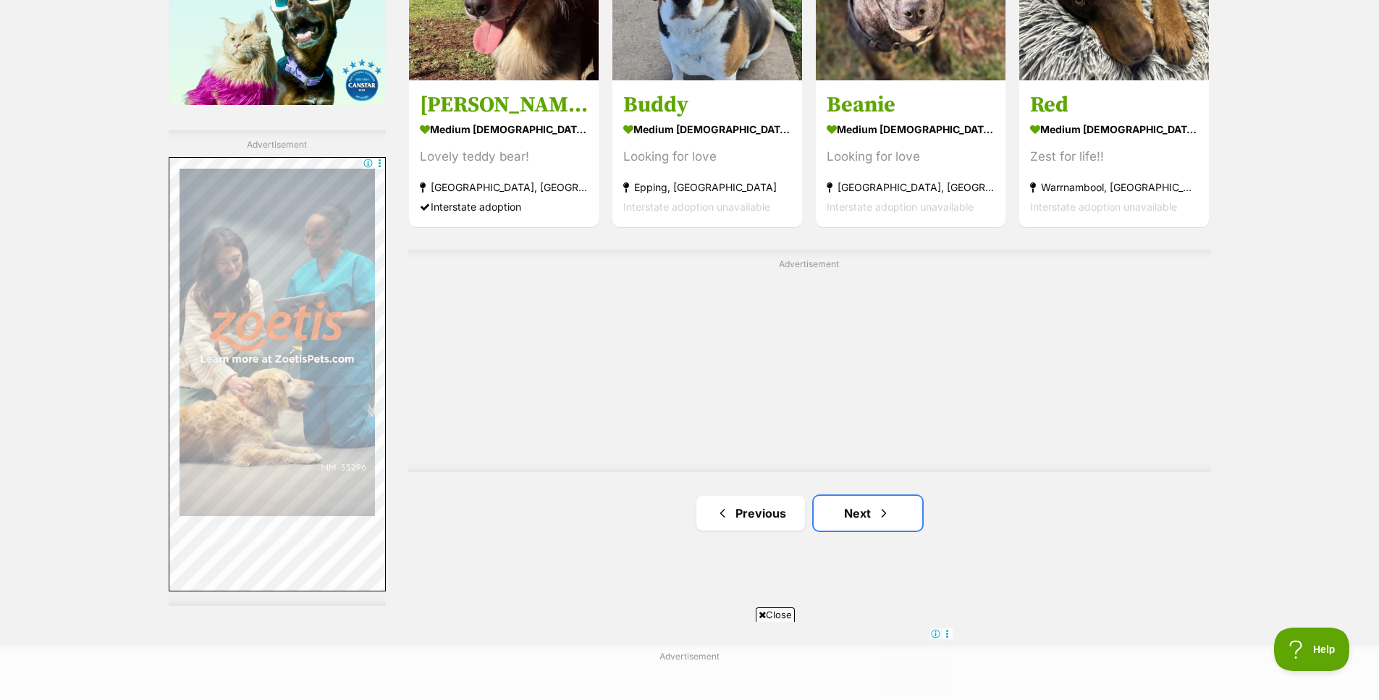
click at [867, 510] on link "Next" at bounding box center [868, 513] width 109 height 35
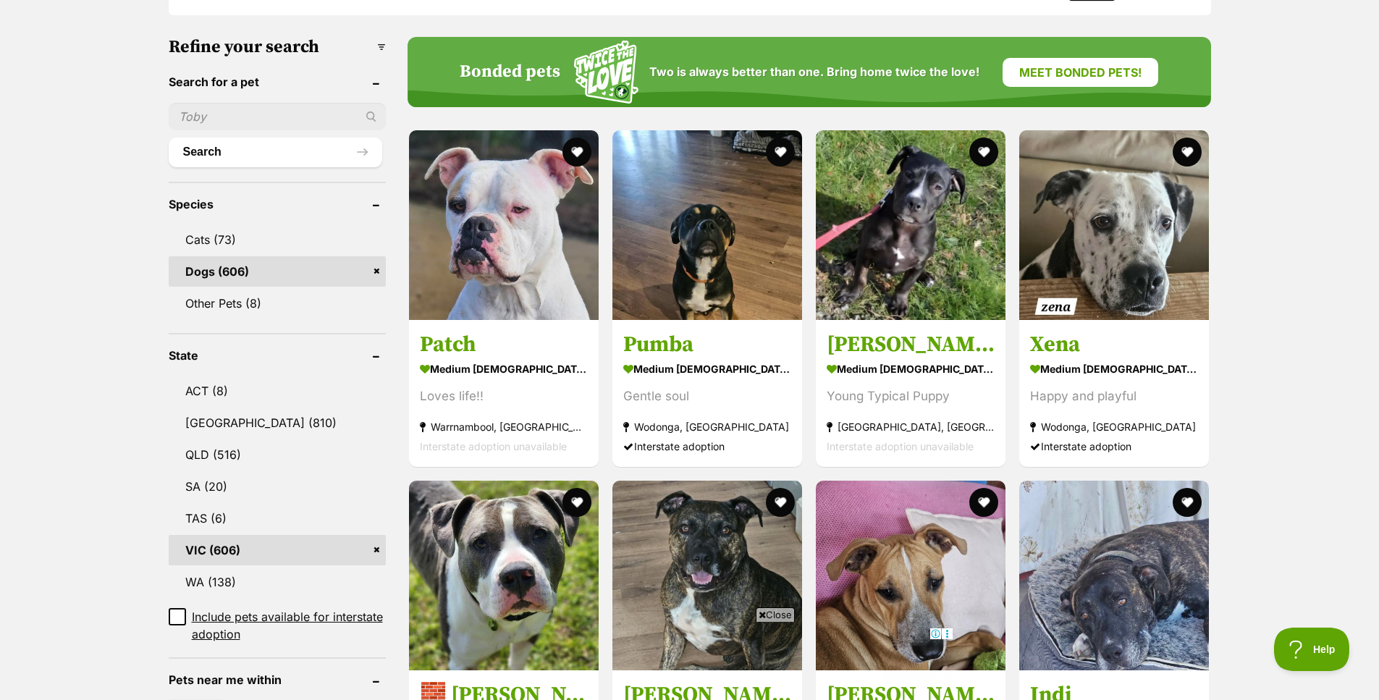
click at [893, 395] on div "Young Typical Puppy" at bounding box center [911, 397] width 168 height 20
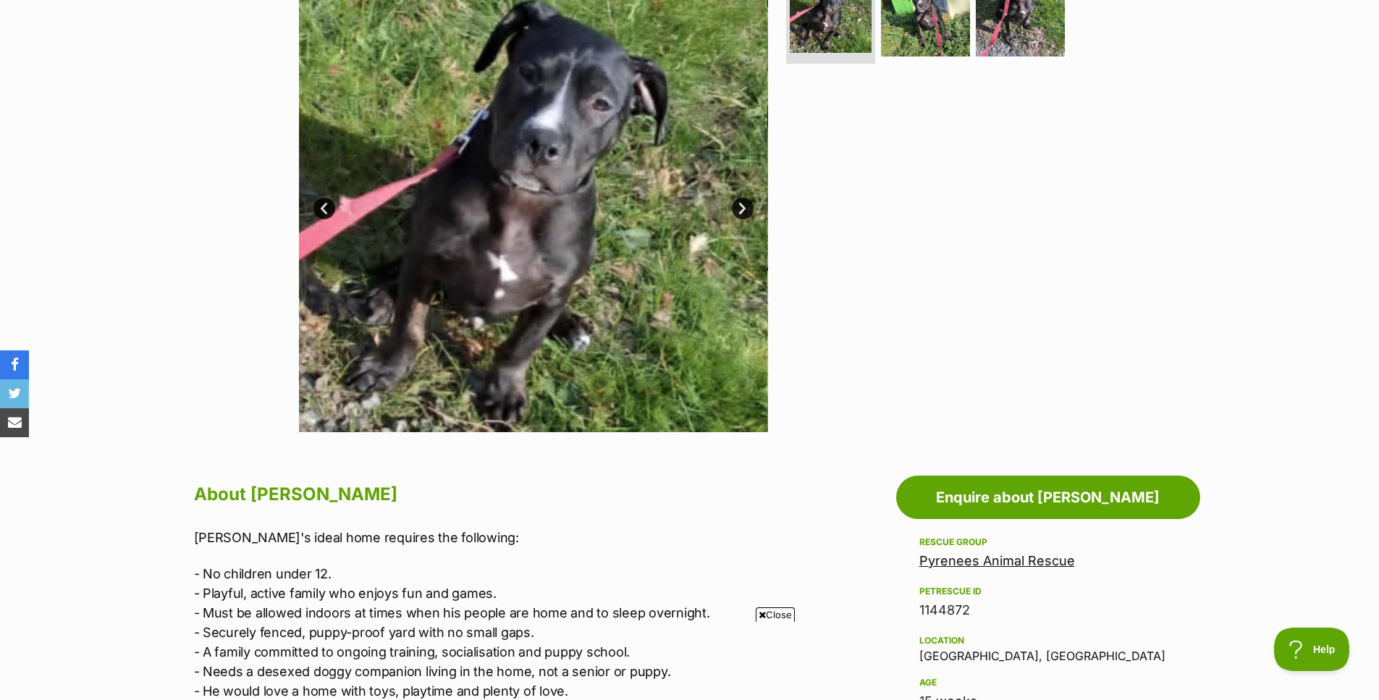
scroll to position [217, 0]
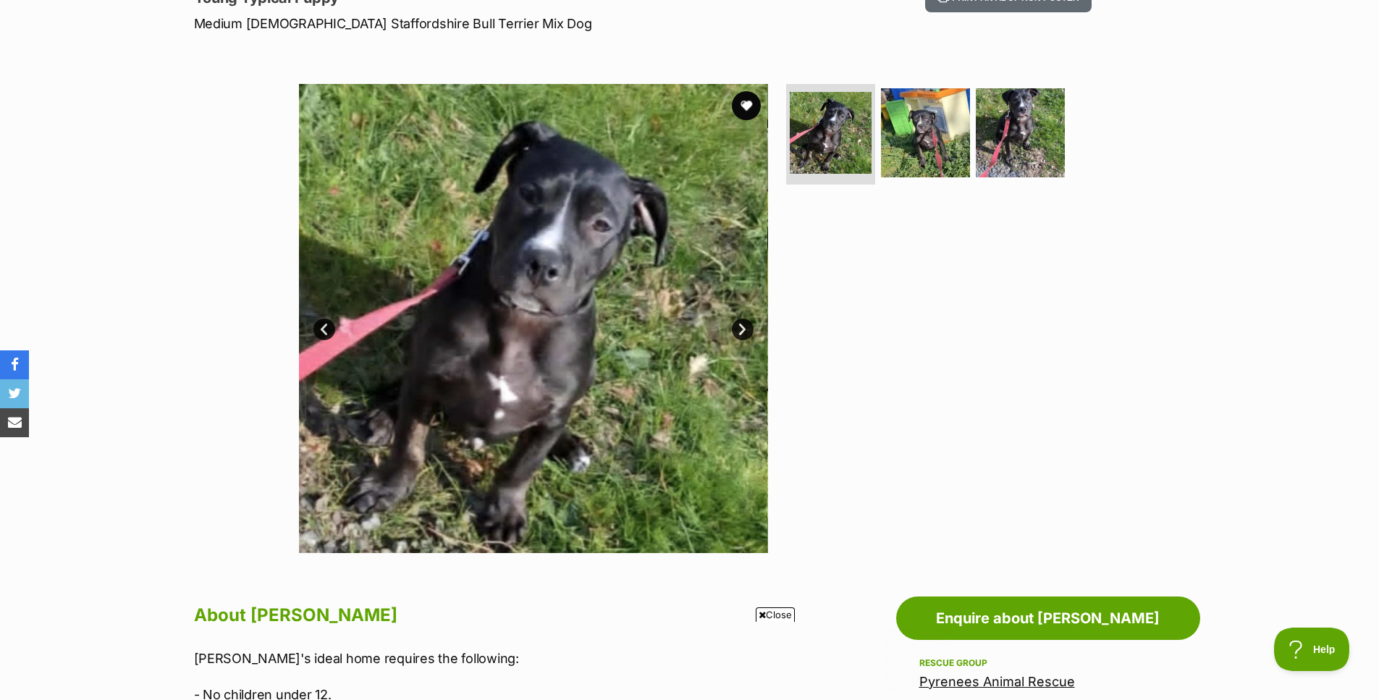
click at [921, 153] on img at bounding box center [925, 132] width 89 height 89
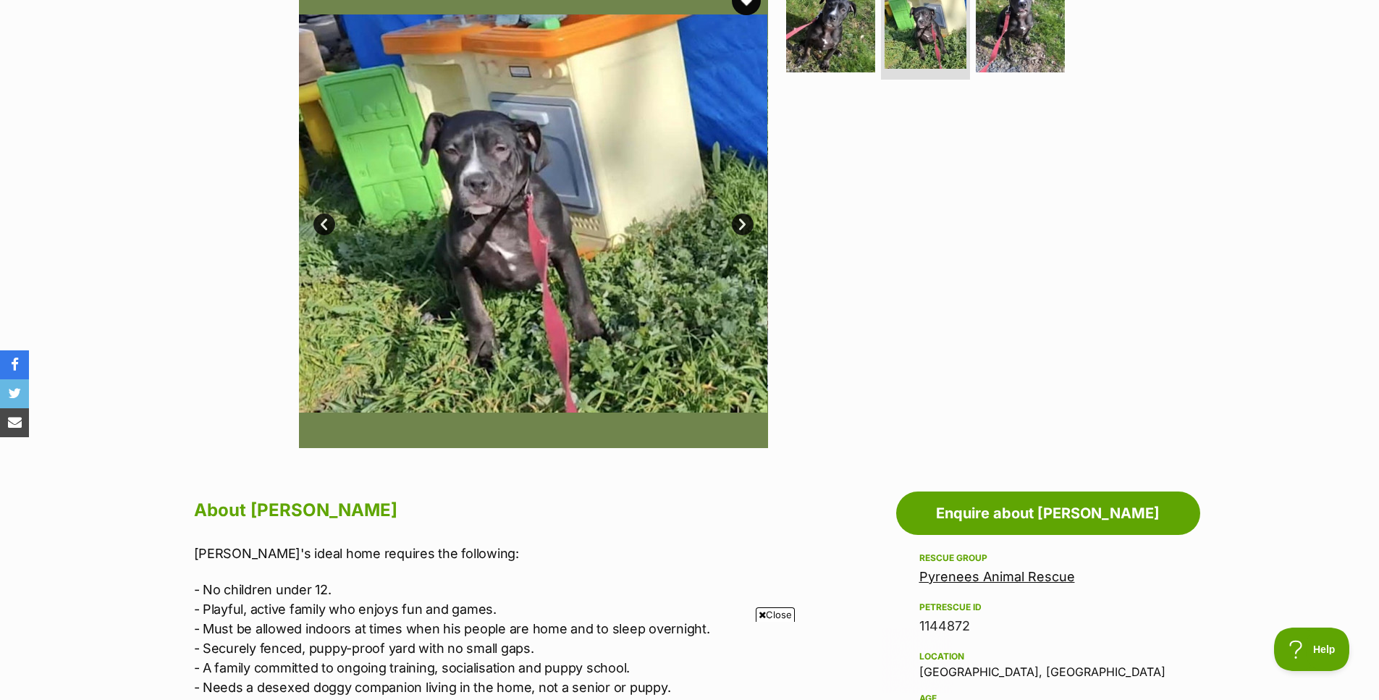
scroll to position [290, 0]
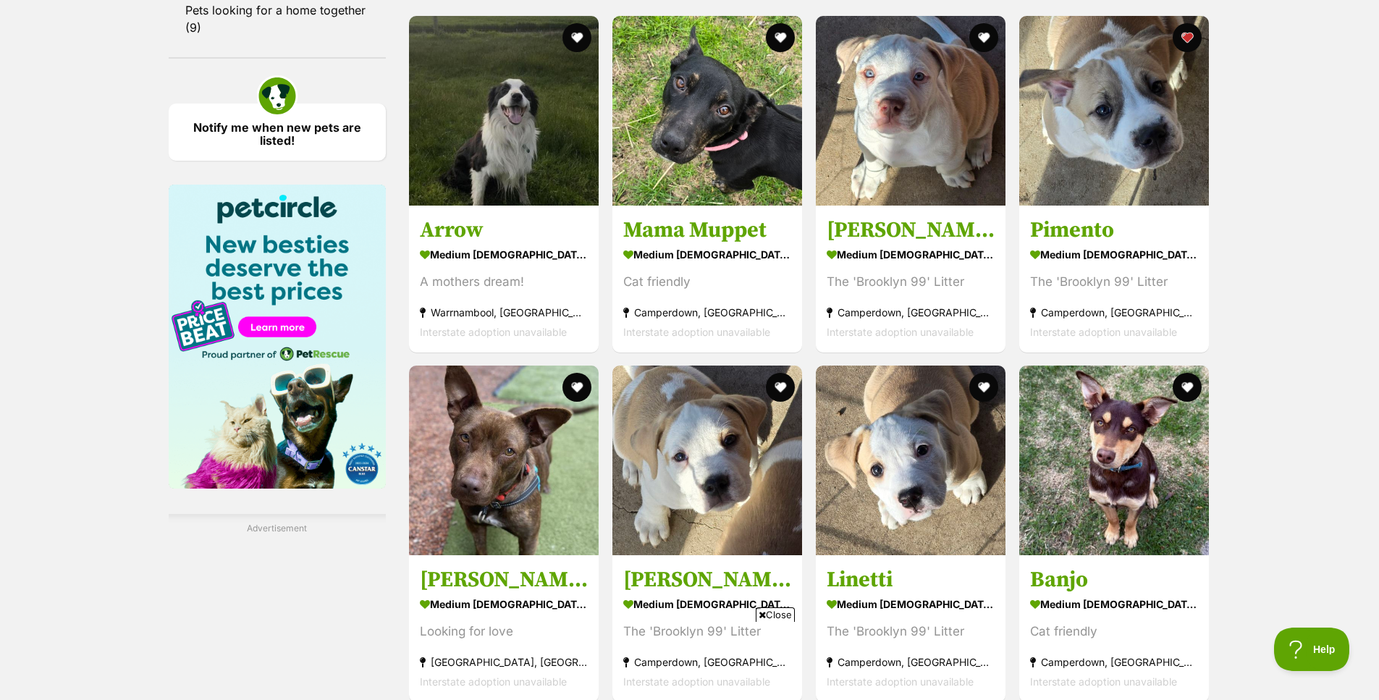
scroll to position [1954, 0]
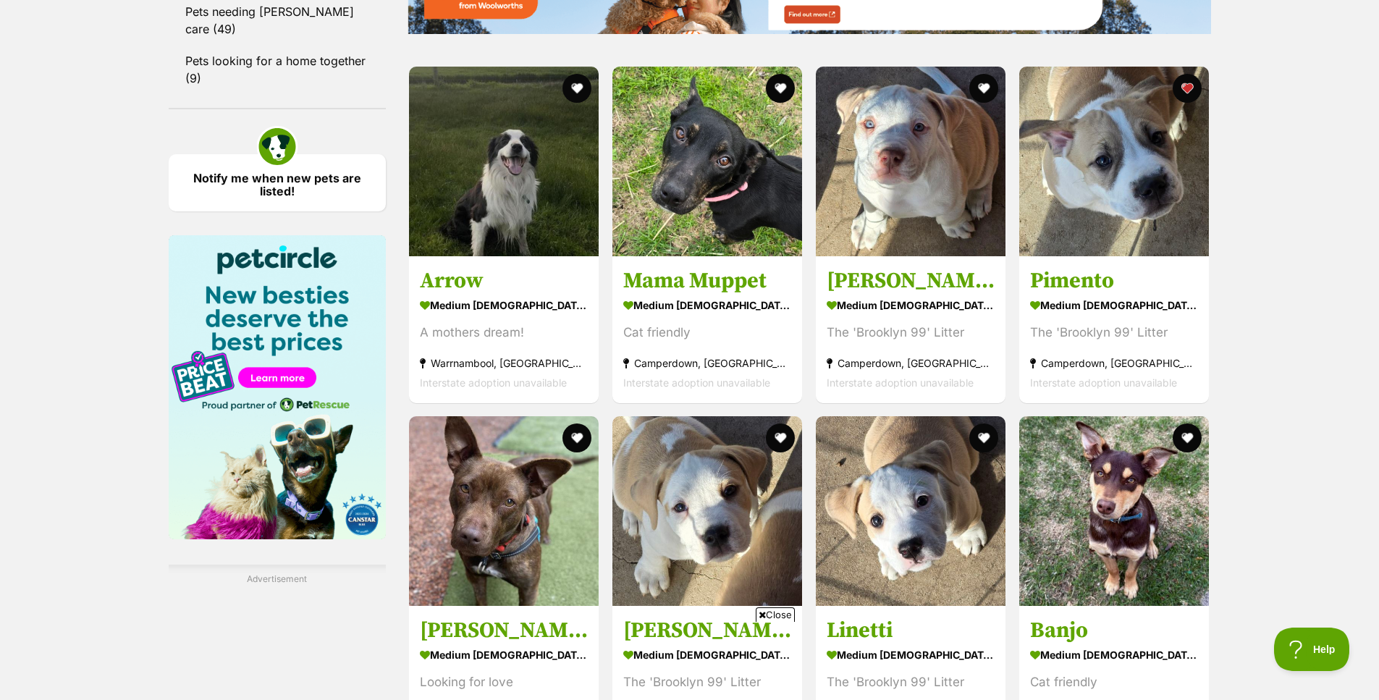
click at [1089, 323] on section "medium [DEMOGRAPHIC_DATA] Dog The 'Brooklyn 99' Litter [GEOGRAPHIC_DATA], [GEOG…" at bounding box center [1114, 343] width 168 height 98
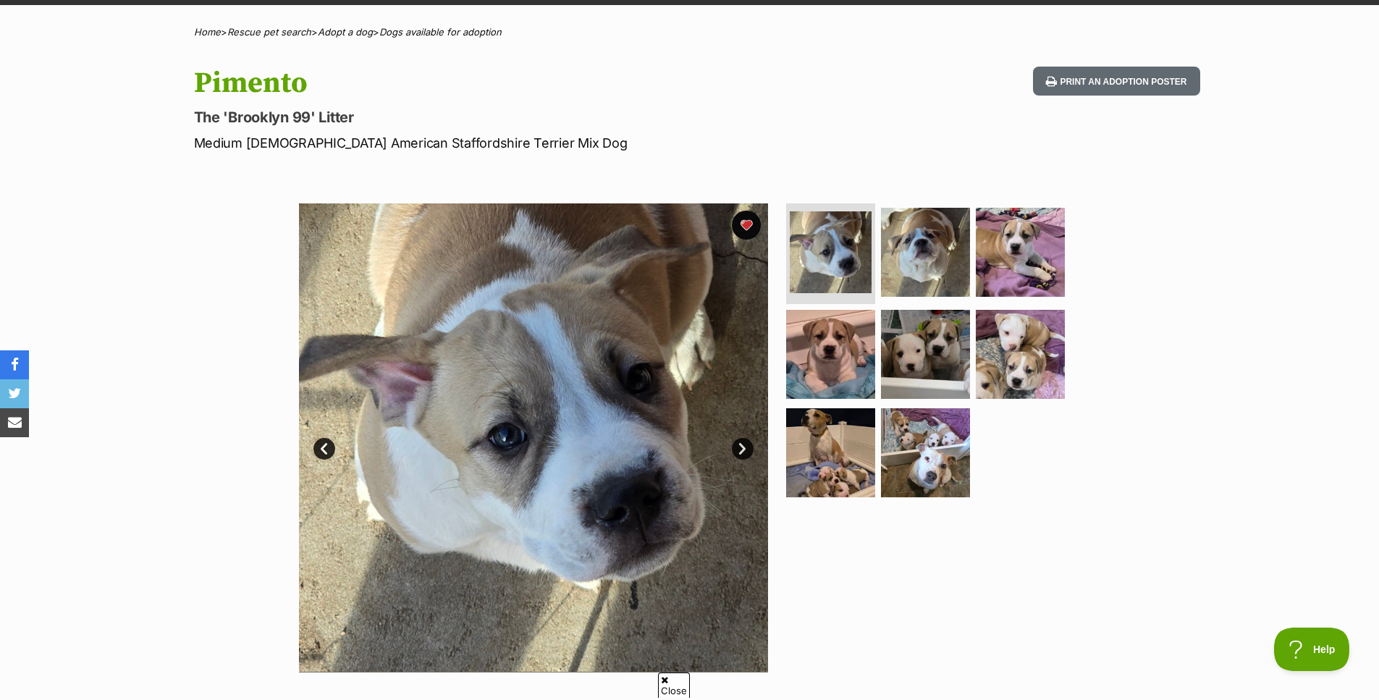
scroll to position [145, 0]
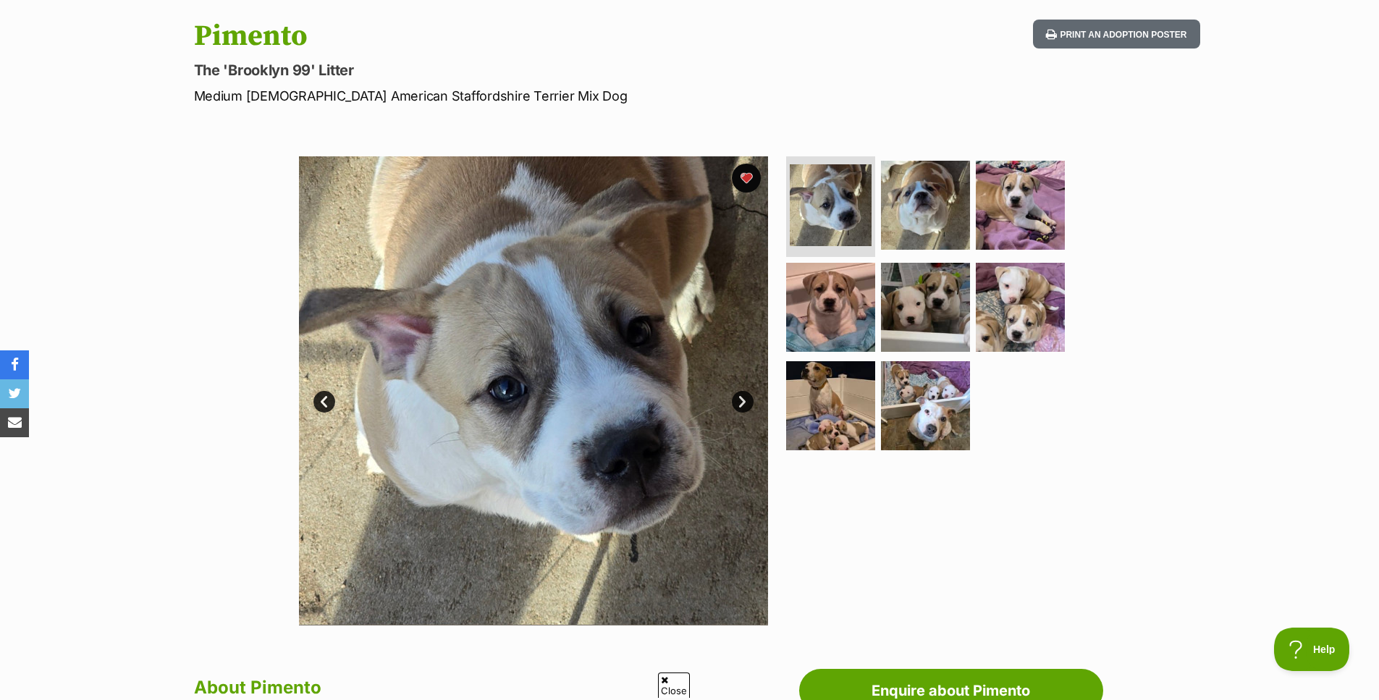
click at [903, 209] on img at bounding box center [925, 205] width 89 height 89
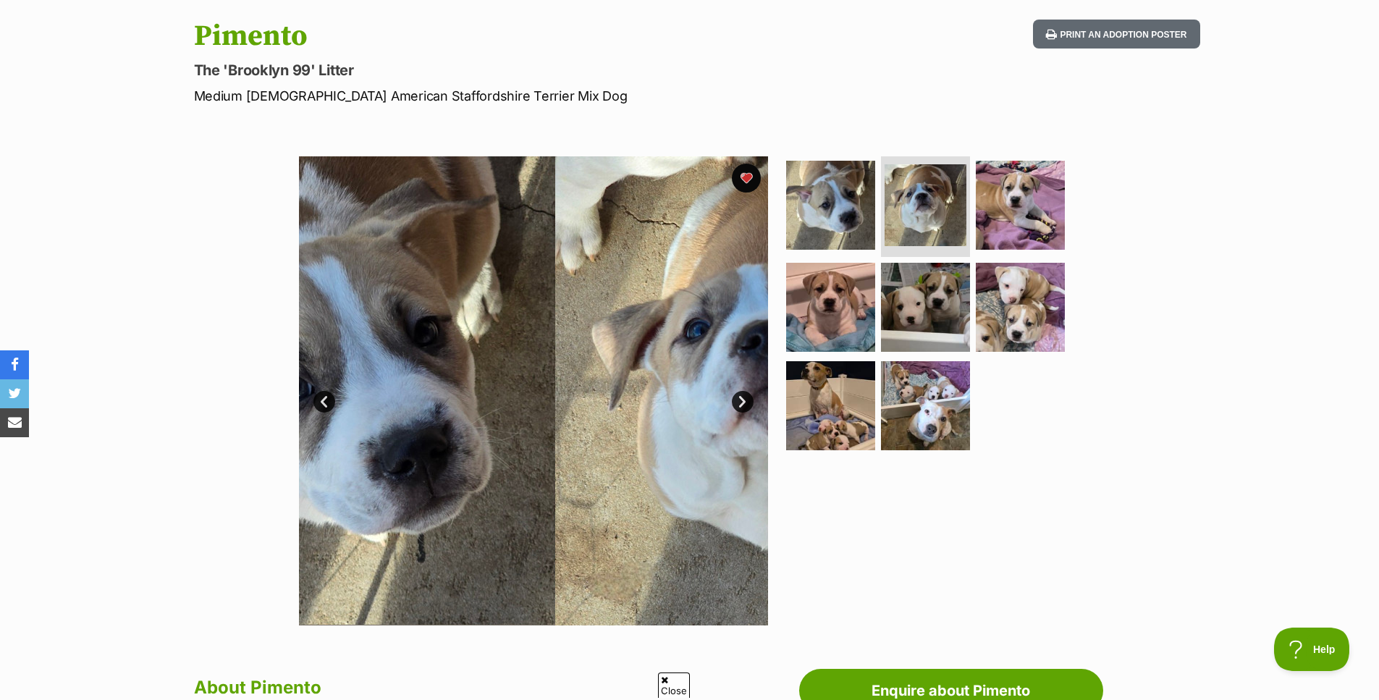
scroll to position [0, 0]
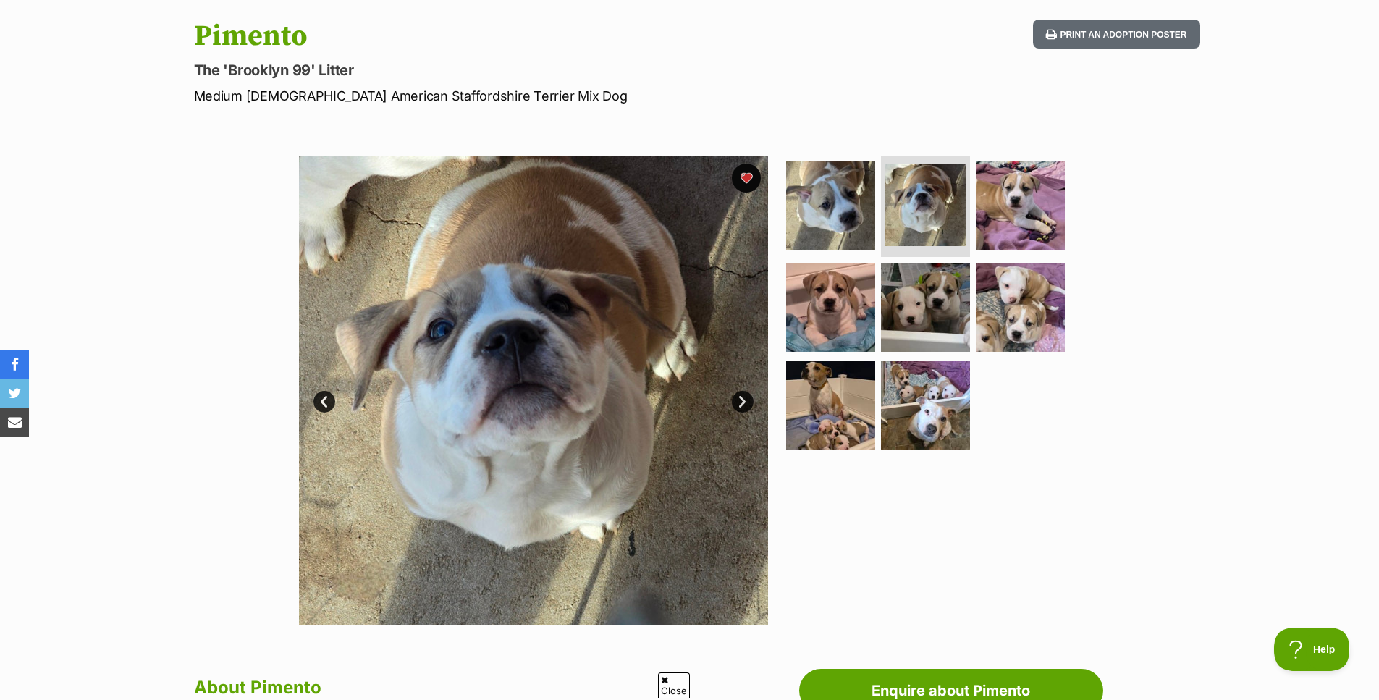
click at [999, 211] on img at bounding box center [1020, 205] width 89 height 89
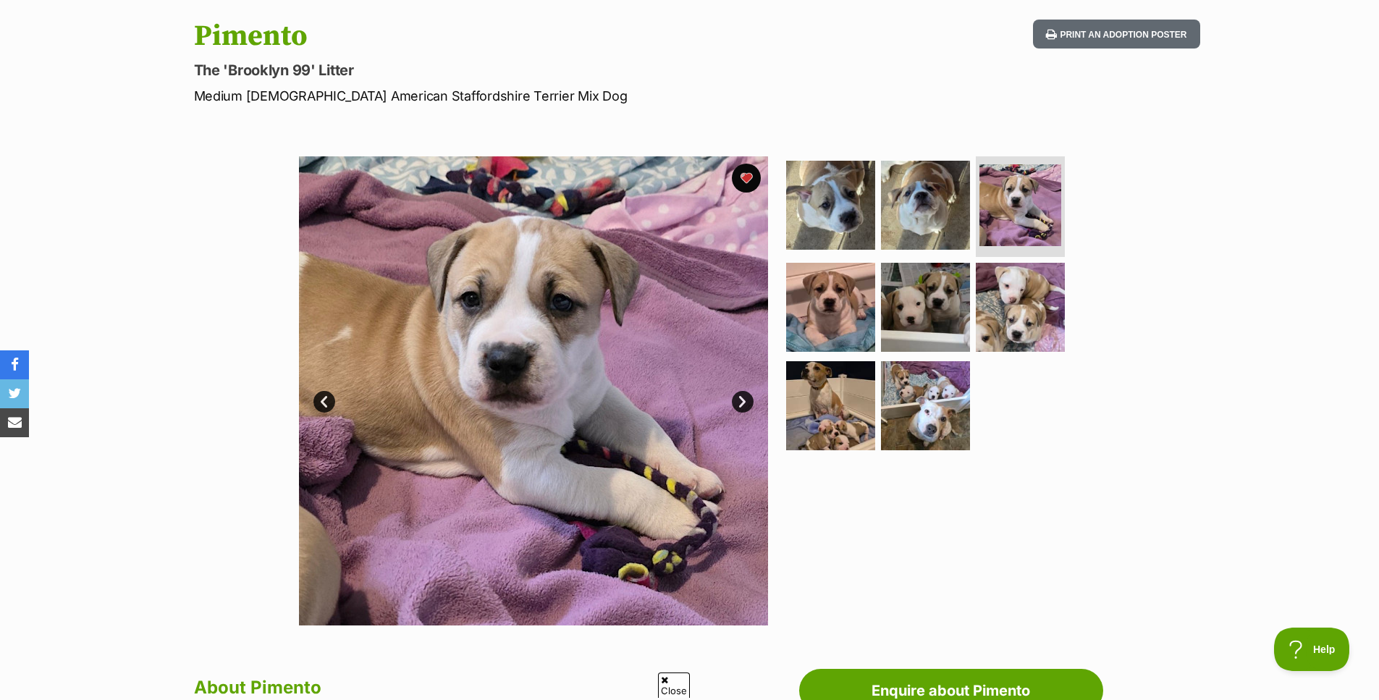
click at [851, 295] on img at bounding box center [830, 307] width 89 height 89
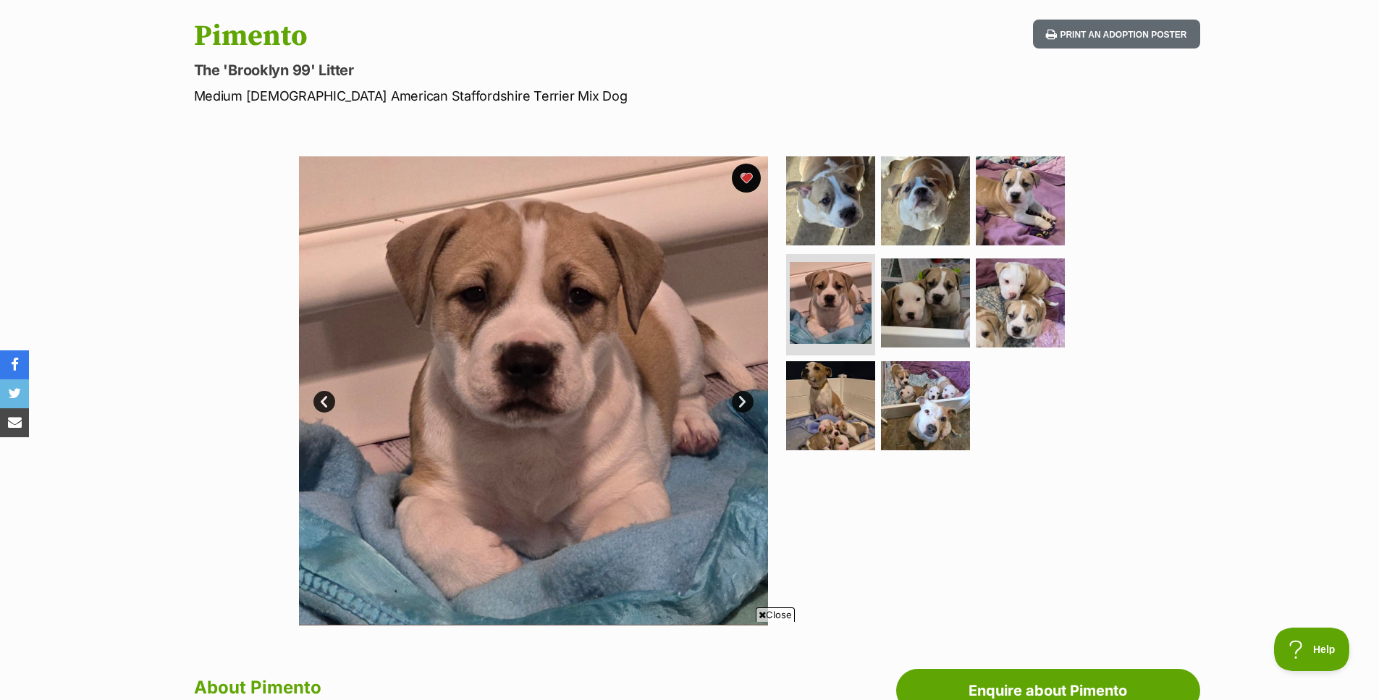
click at [953, 317] on img at bounding box center [925, 302] width 89 height 89
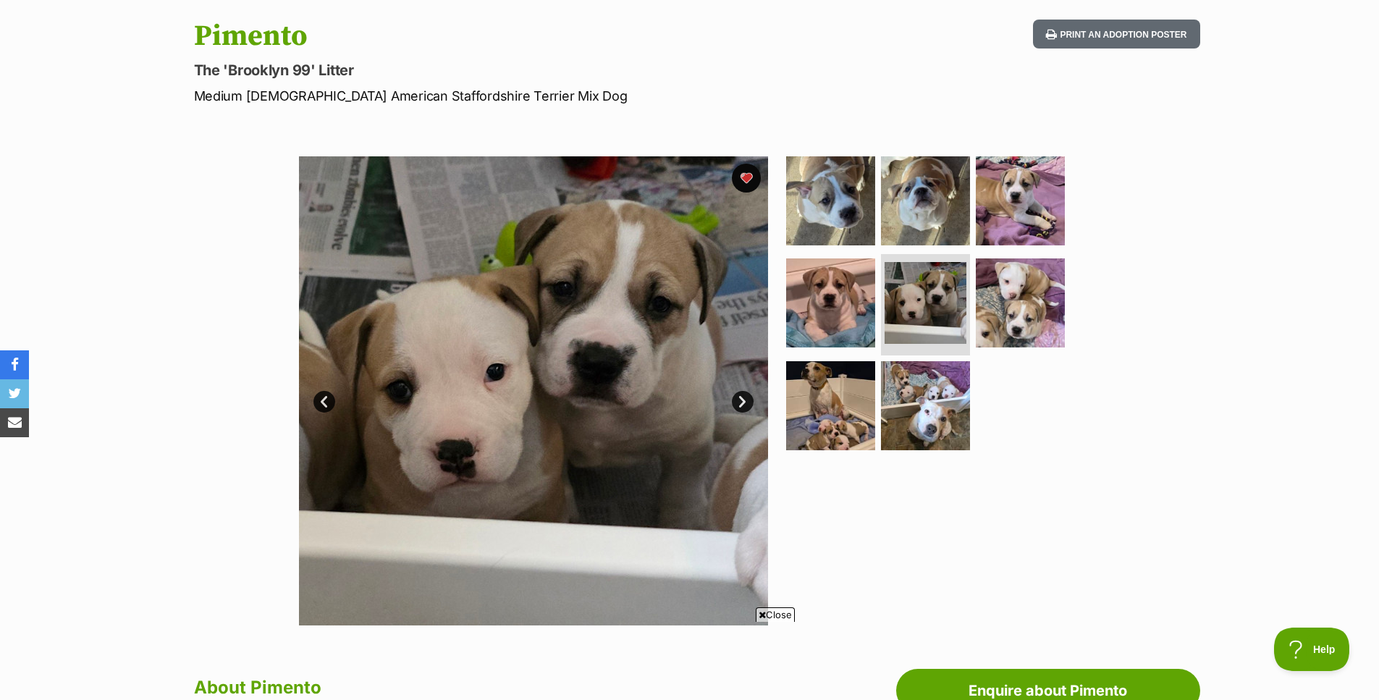
click at [1015, 311] on img at bounding box center [1020, 302] width 89 height 89
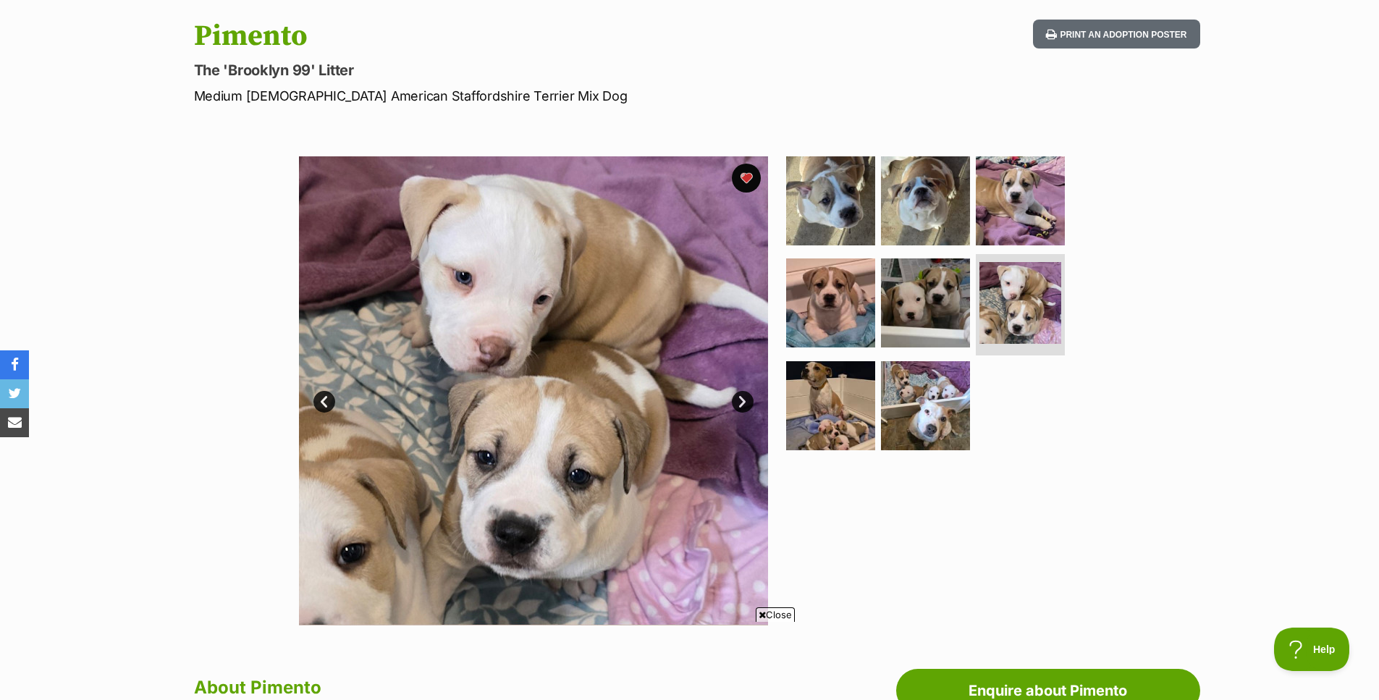
click at [825, 411] on img at bounding box center [830, 405] width 89 height 89
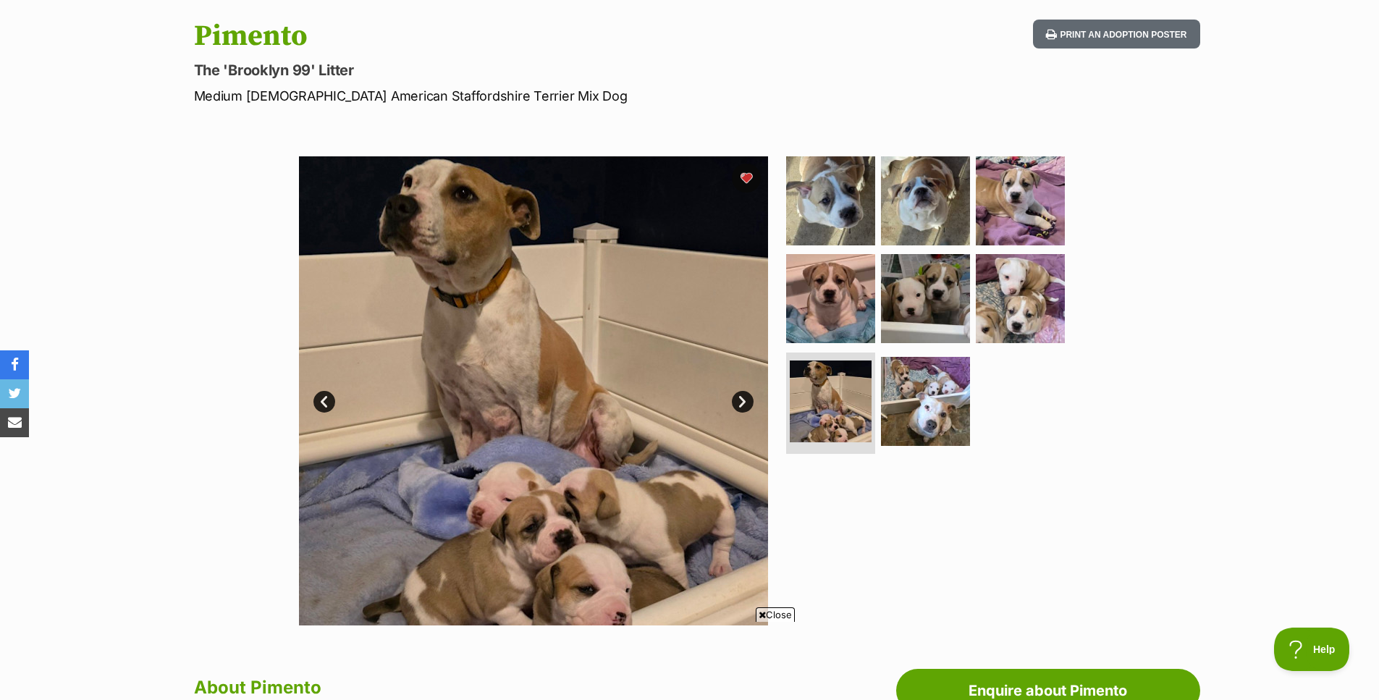
click at [929, 419] on img at bounding box center [925, 401] width 89 height 89
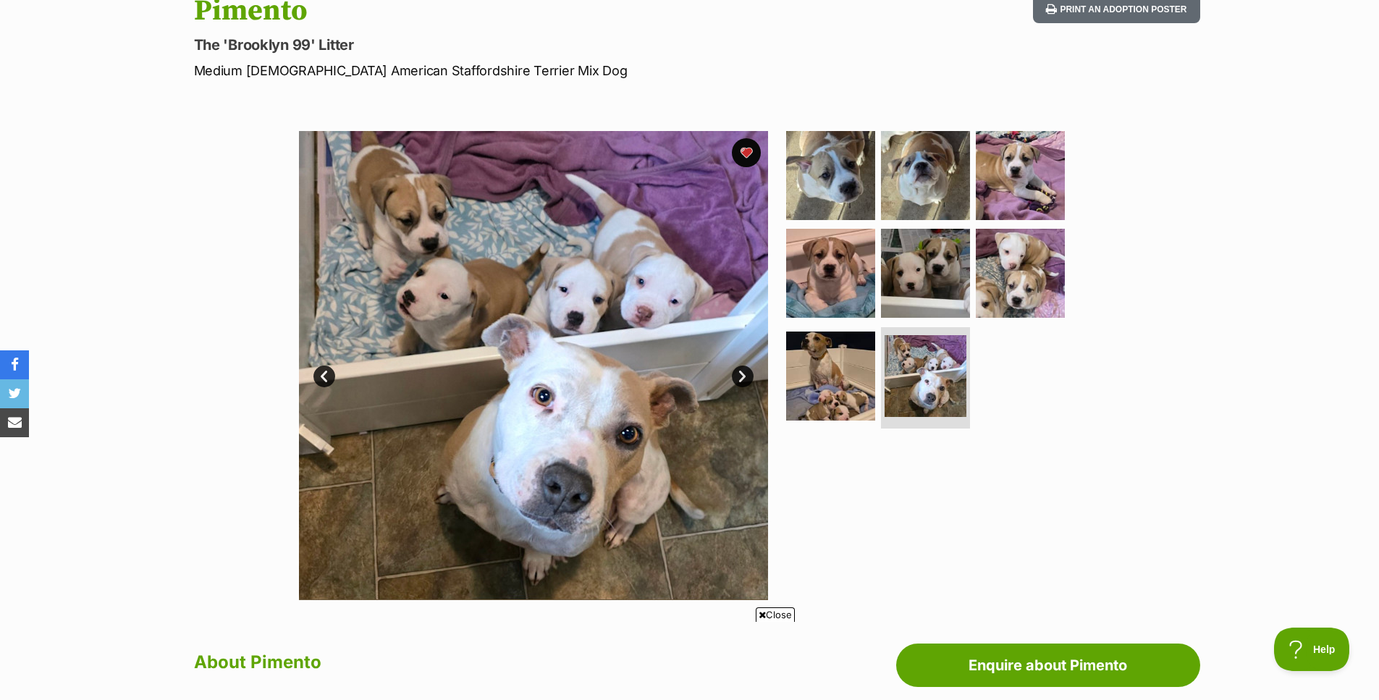
scroll to position [145, 0]
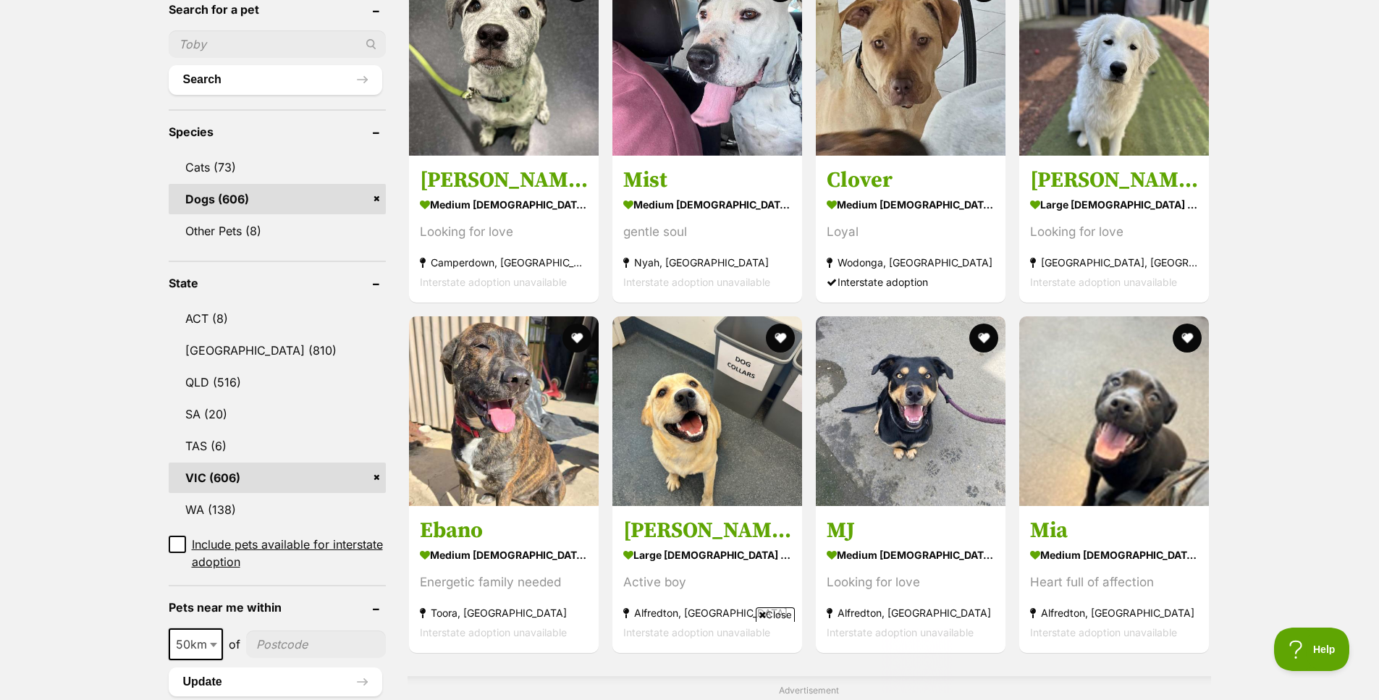
click at [732, 542] on link "[PERSON_NAME] large [DEMOGRAPHIC_DATA] Dog Active boy [GEOGRAPHIC_DATA], [GEOGR…" at bounding box center [707, 579] width 190 height 147
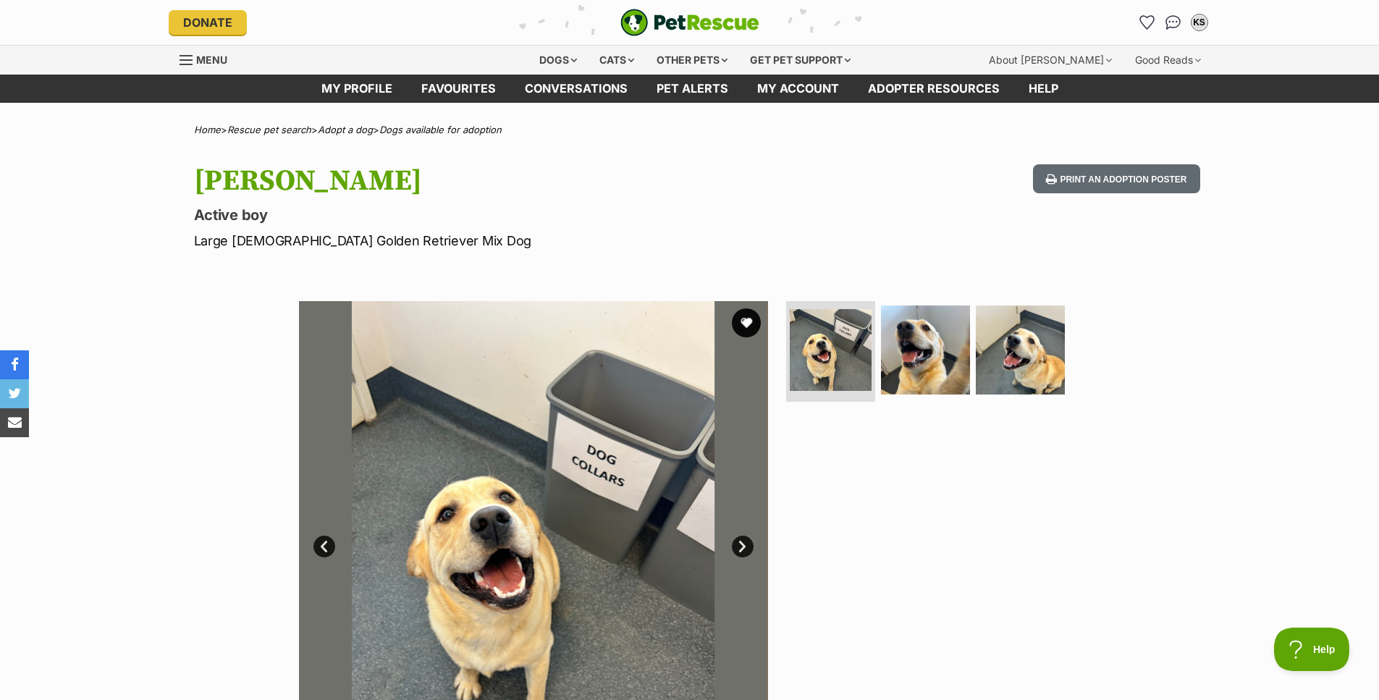
click at [1005, 345] on img at bounding box center [1020, 349] width 89 height 89
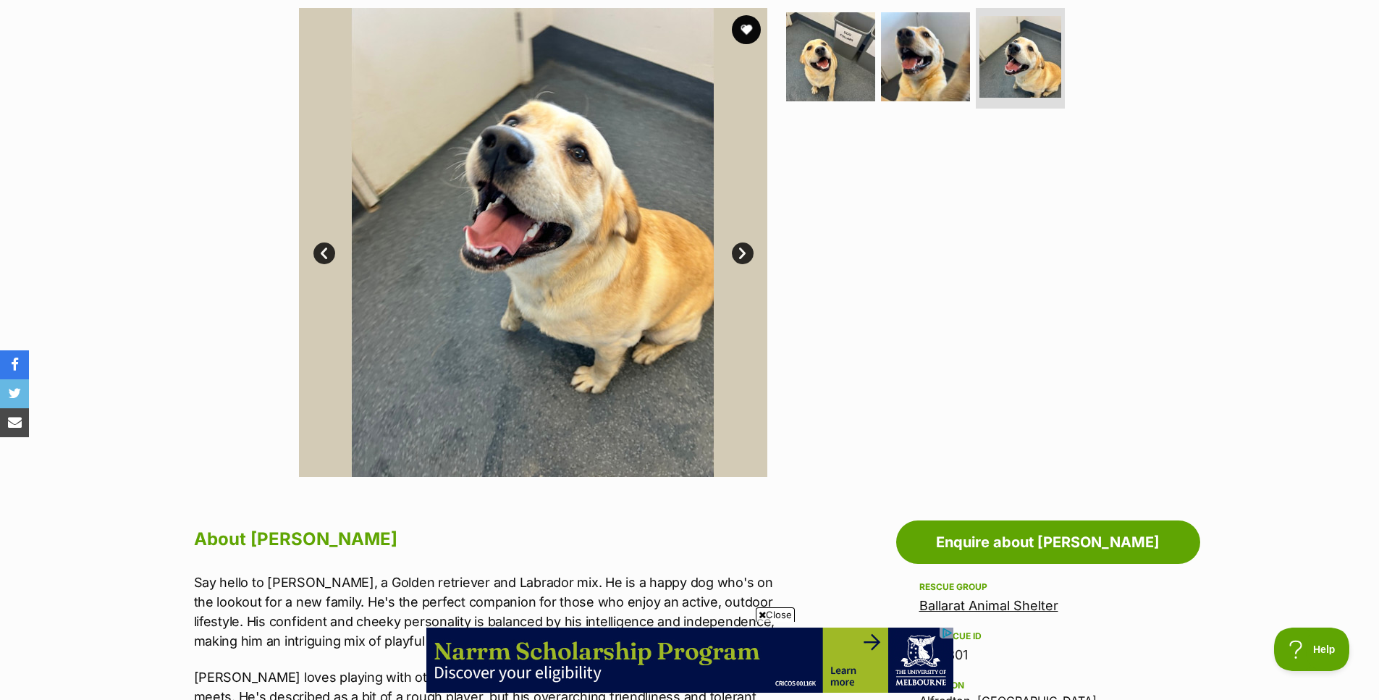
scroll to position [290, 0]
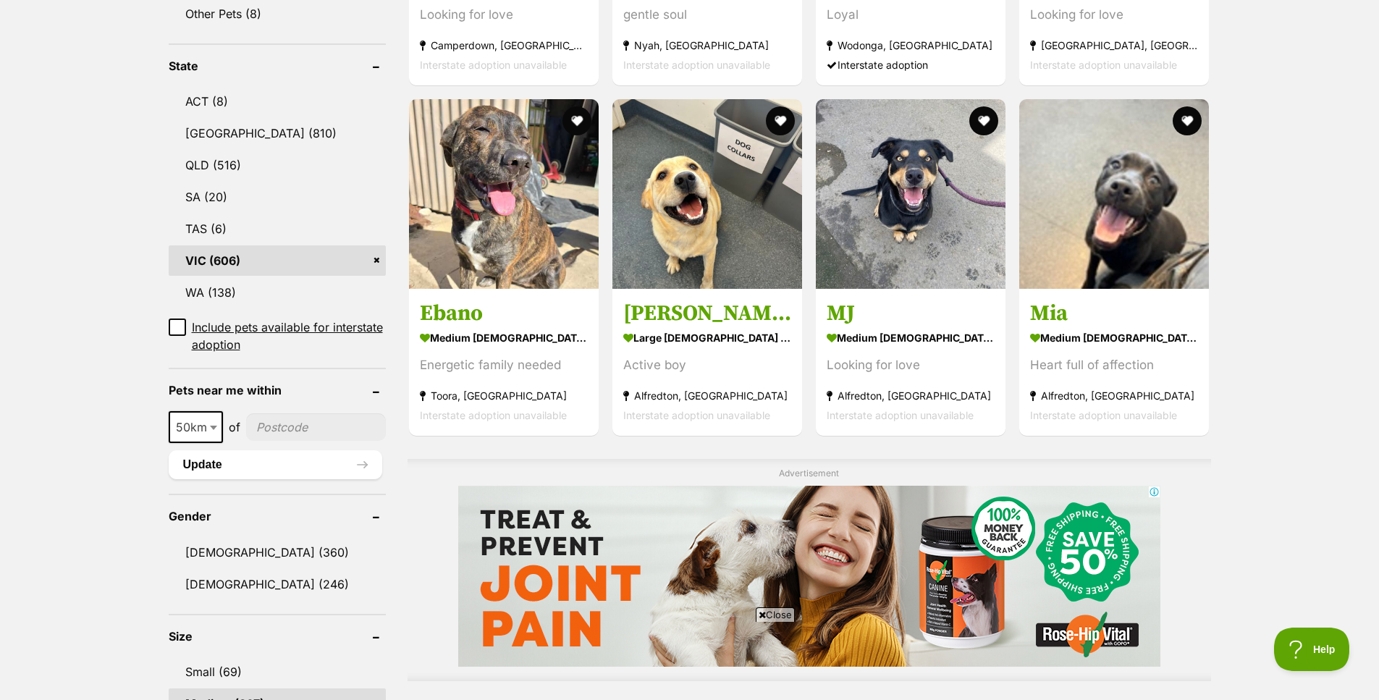
click at [1074, 351] on section "medium [DEMOGRAPHIC_DATA] Dog Heart full of affection [GEOGRAPHIC_DATA], [GEOGR…" at bounding box center [1114, 376] width 168 height 98
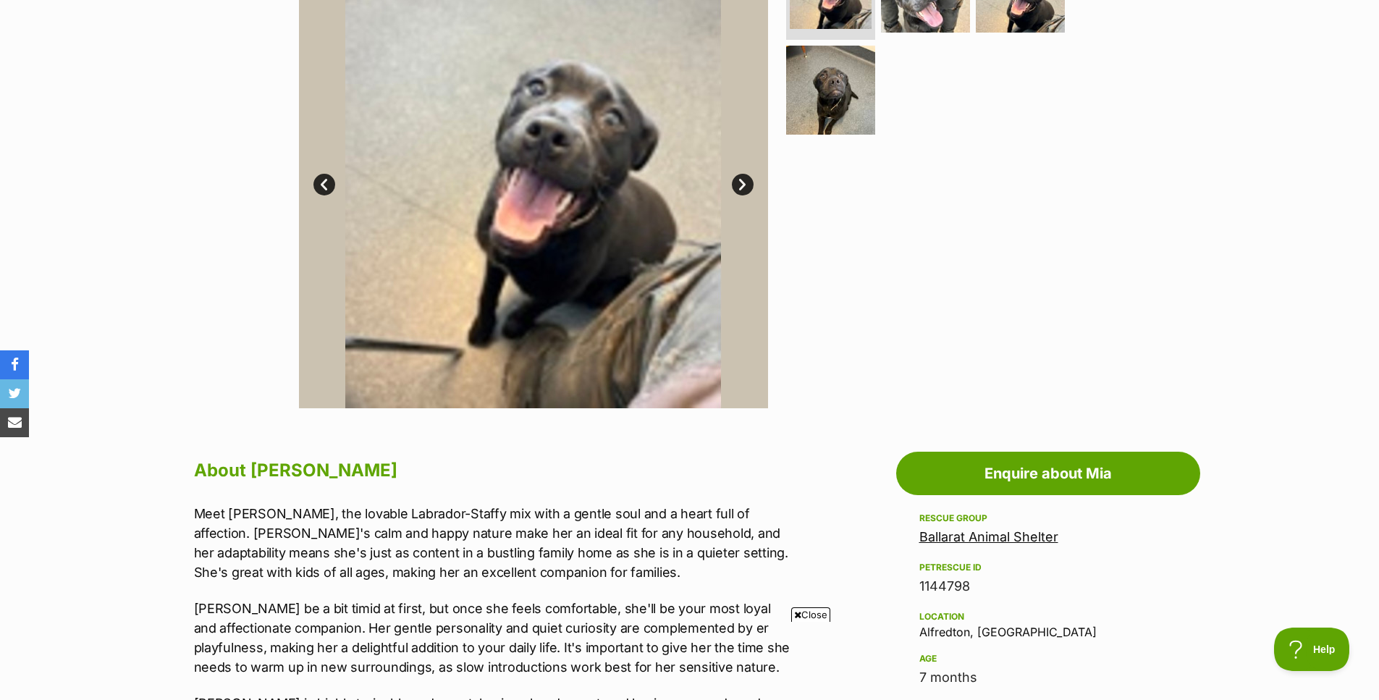
scroll to position [290, 0]
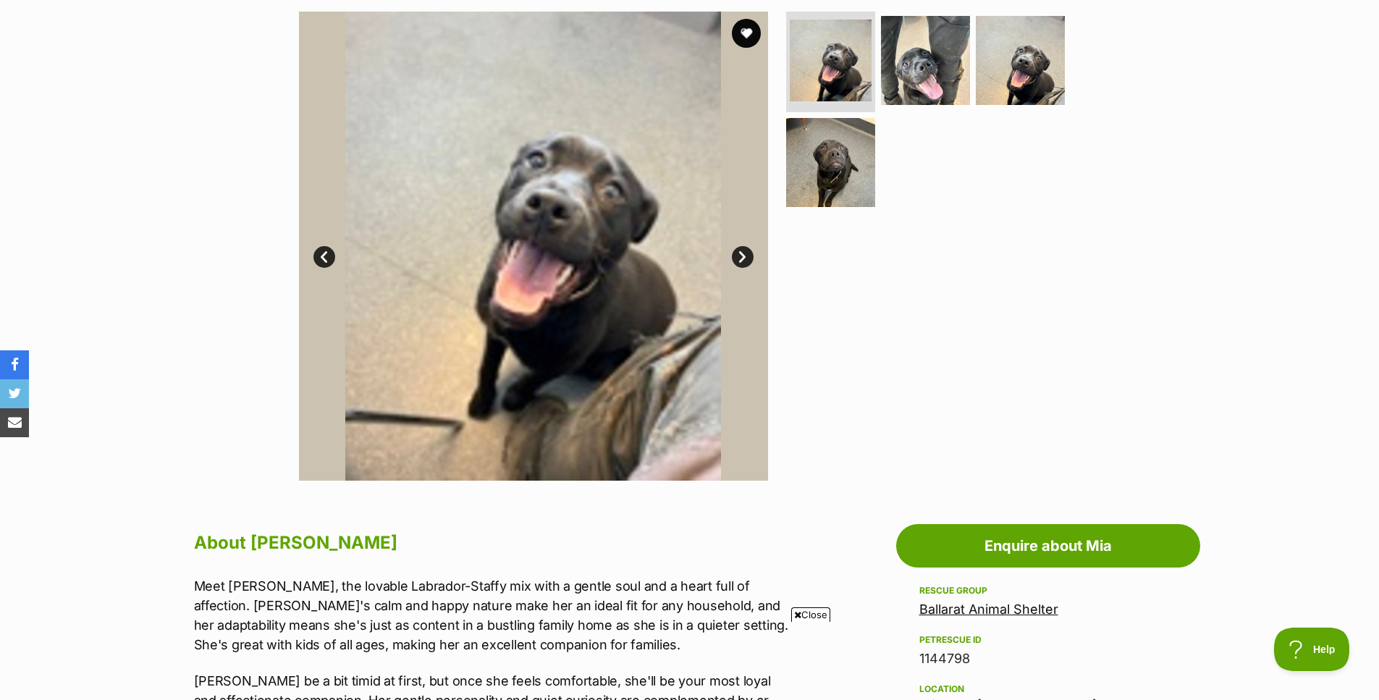
click at [866, 183] on img at bounding box center [830, 162] width 89 height 89
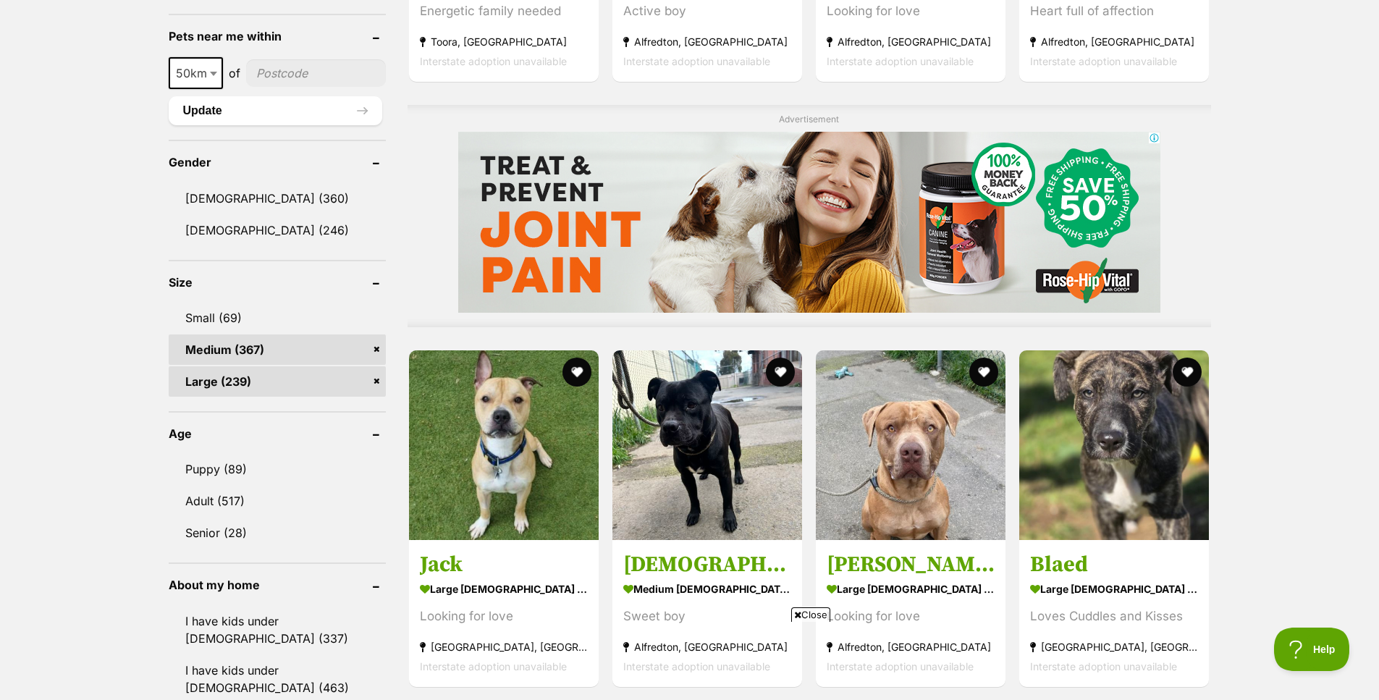
click at [687, 558] on h3 "[DEMOGRAPHIC_DATA]" at bounding box center [707, 564] width 168 height 28
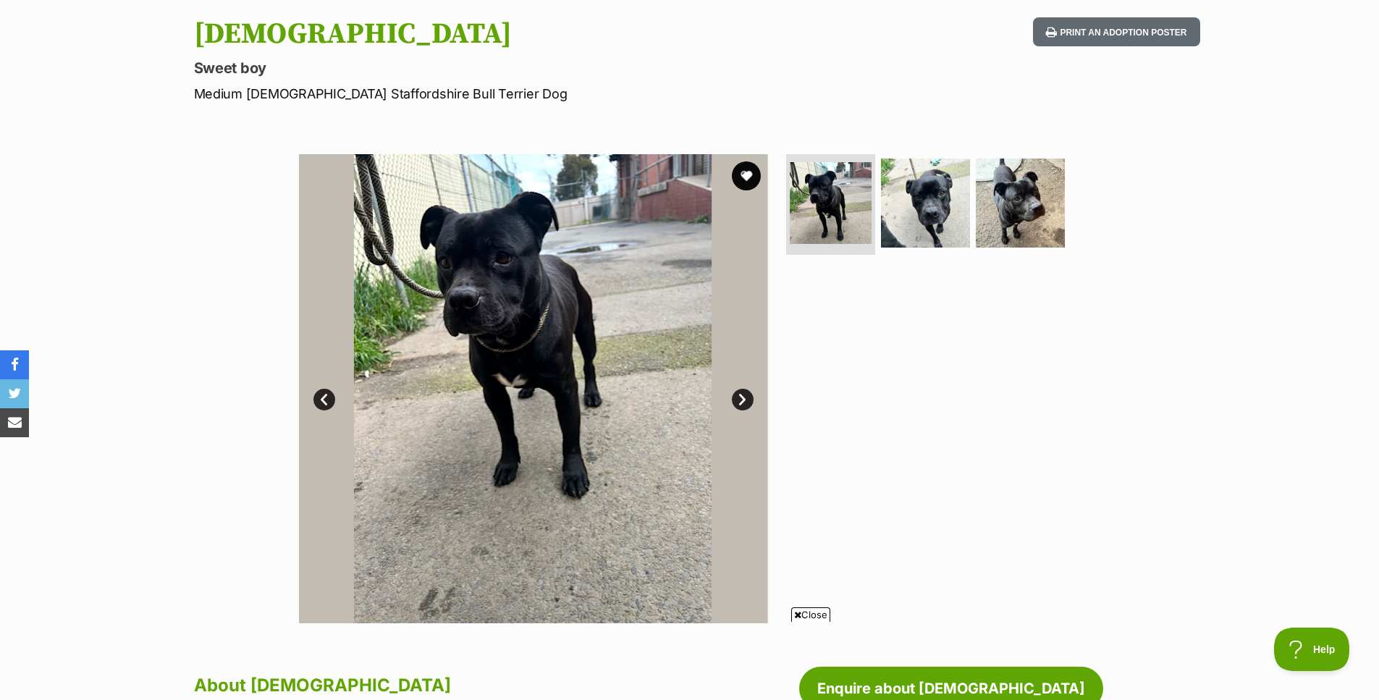
scroll to position [145, 0]
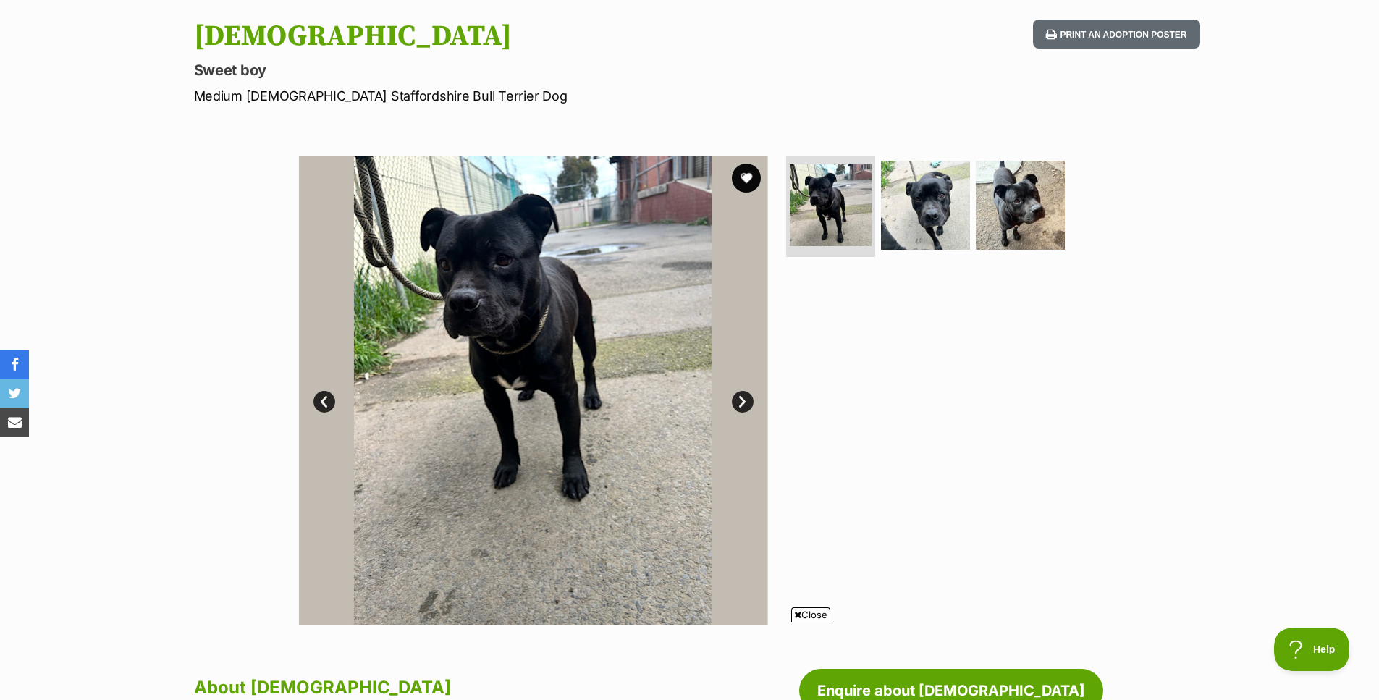
click at [920, 228] on img at bounding box center [925, 205] width 89 height 89
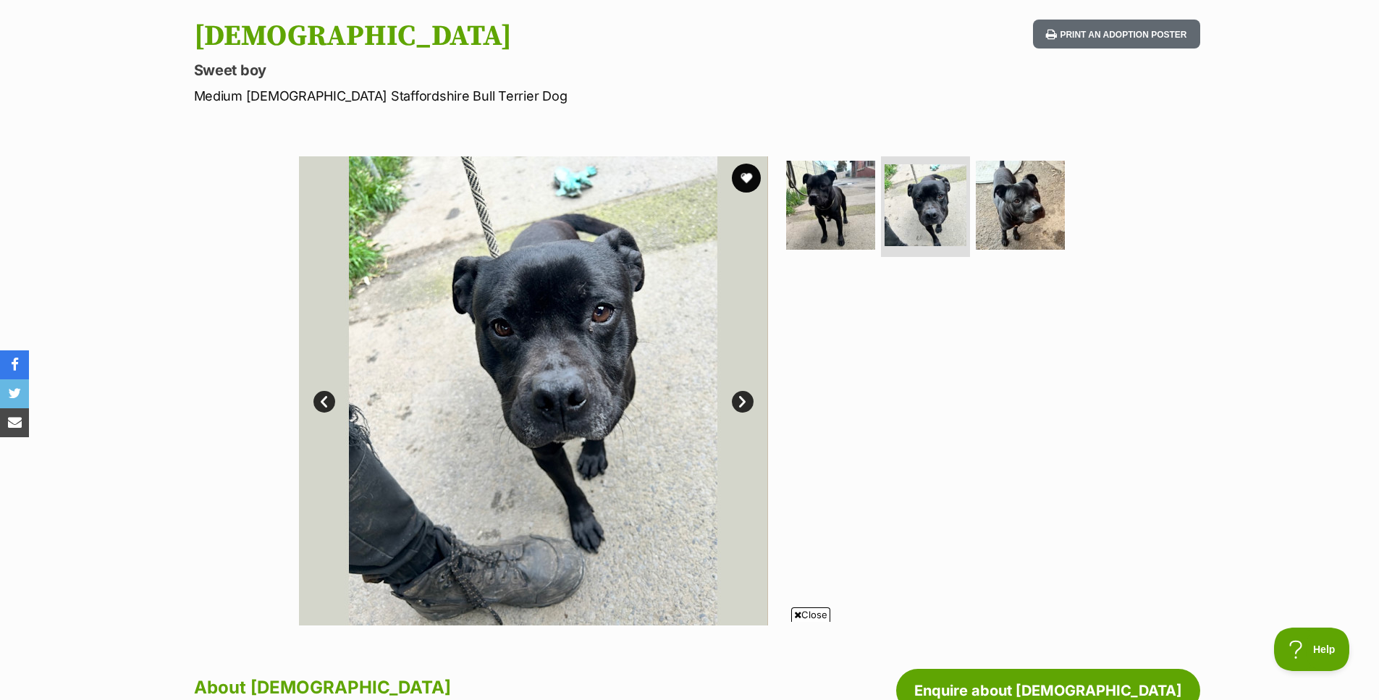
scroll to position [0, 0]
click at [1036, 227] on img at bounding box center [1020, 205] width 89 height 89
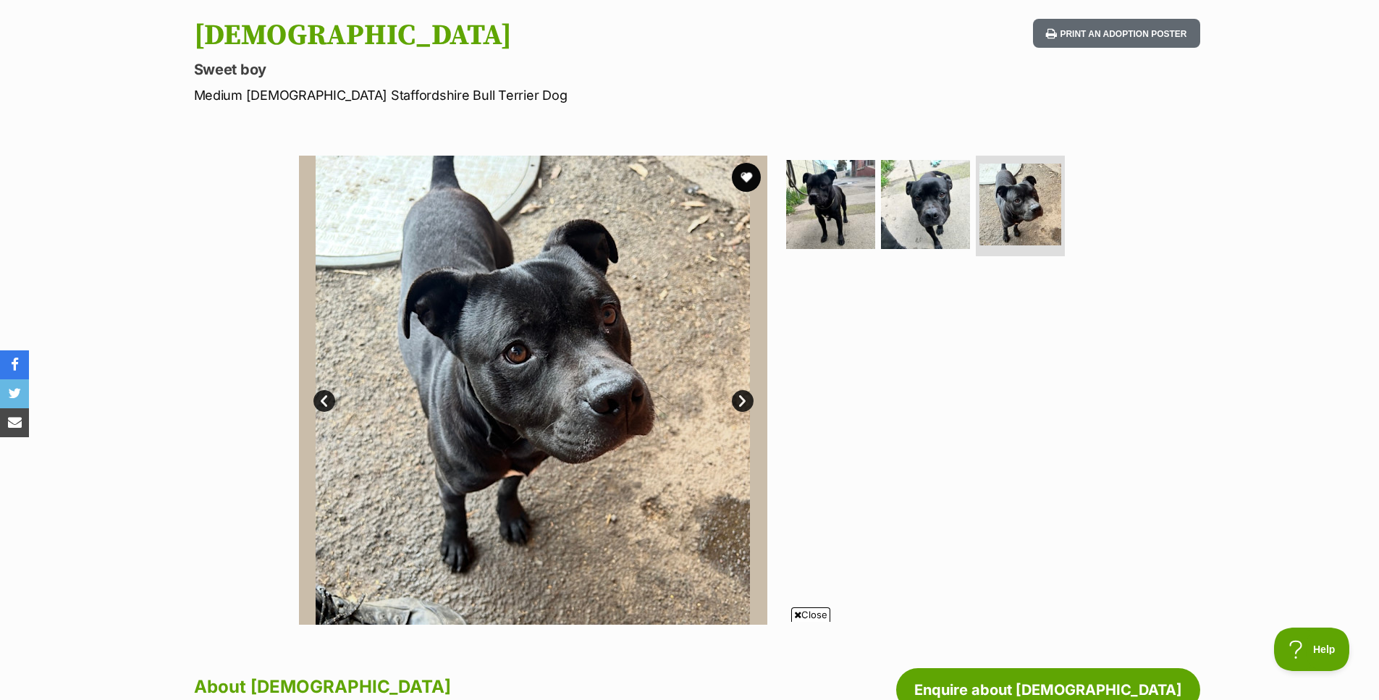
scroll to position [145, 0]
